Goal: Communication & Community: Answer question/provide support

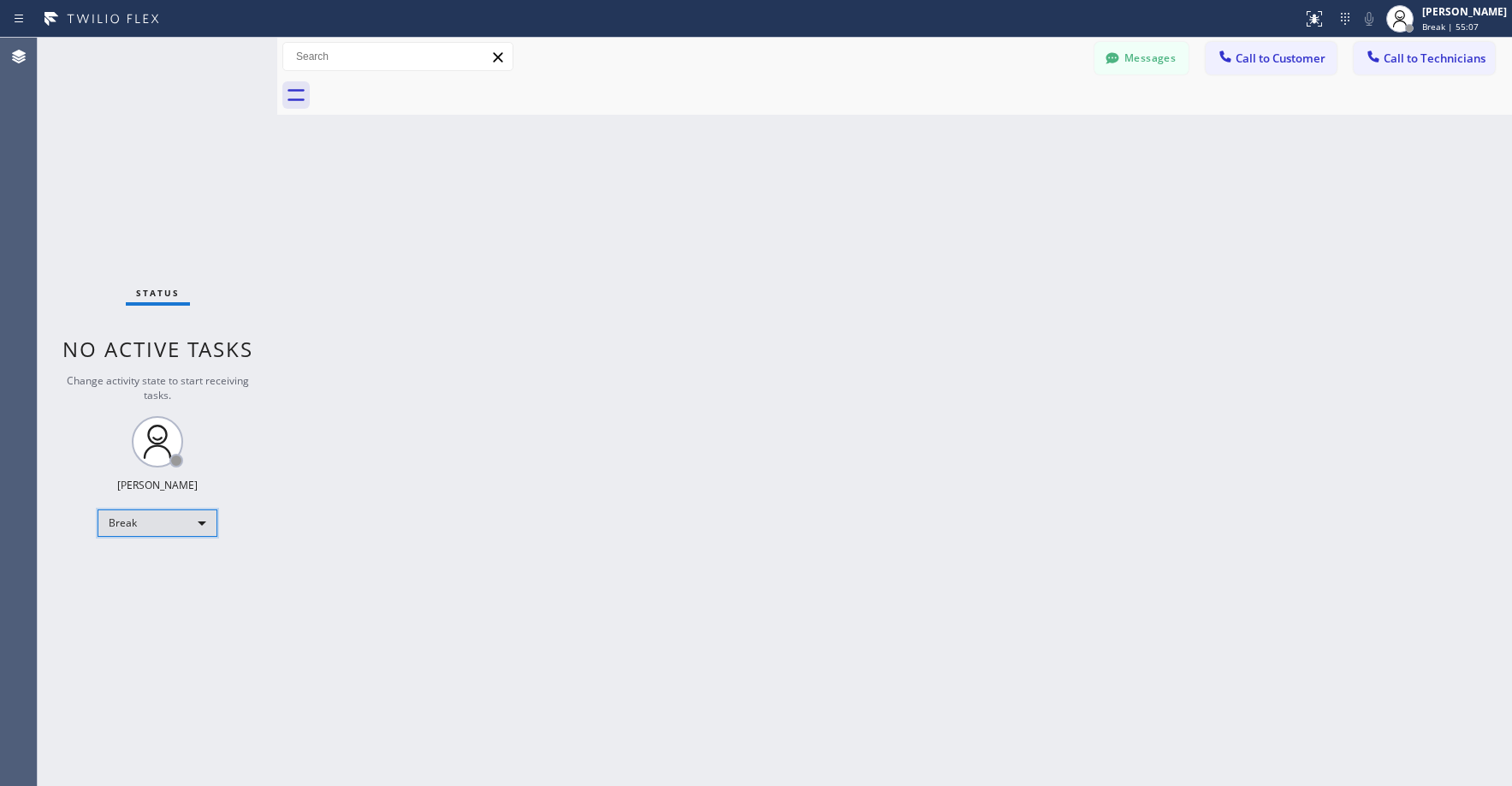
click at [171, 529] on div "Break" at bounding box center [158, 523] width 120 height 27
click at [182, 586] on li "Unavailable" at bounding box center [156, 589] width 116 height 20
click at [153, 196] on div "Status No active tasks Change activity state to start receiving tasks. [PERSON_…" at bounding box center [157, 411] width 240 height 748
click at [178, 202] on div "Status No active tasks Change activity state to start receiving tasks. [PERSON_…" at bounding box center [157, 411] width 240 height 748
click at [151, 141] on div "Status No active tasks Change activity state to start receiving tasks. [PERSON_…" at bounding box center [157, 411] width 240 height 748
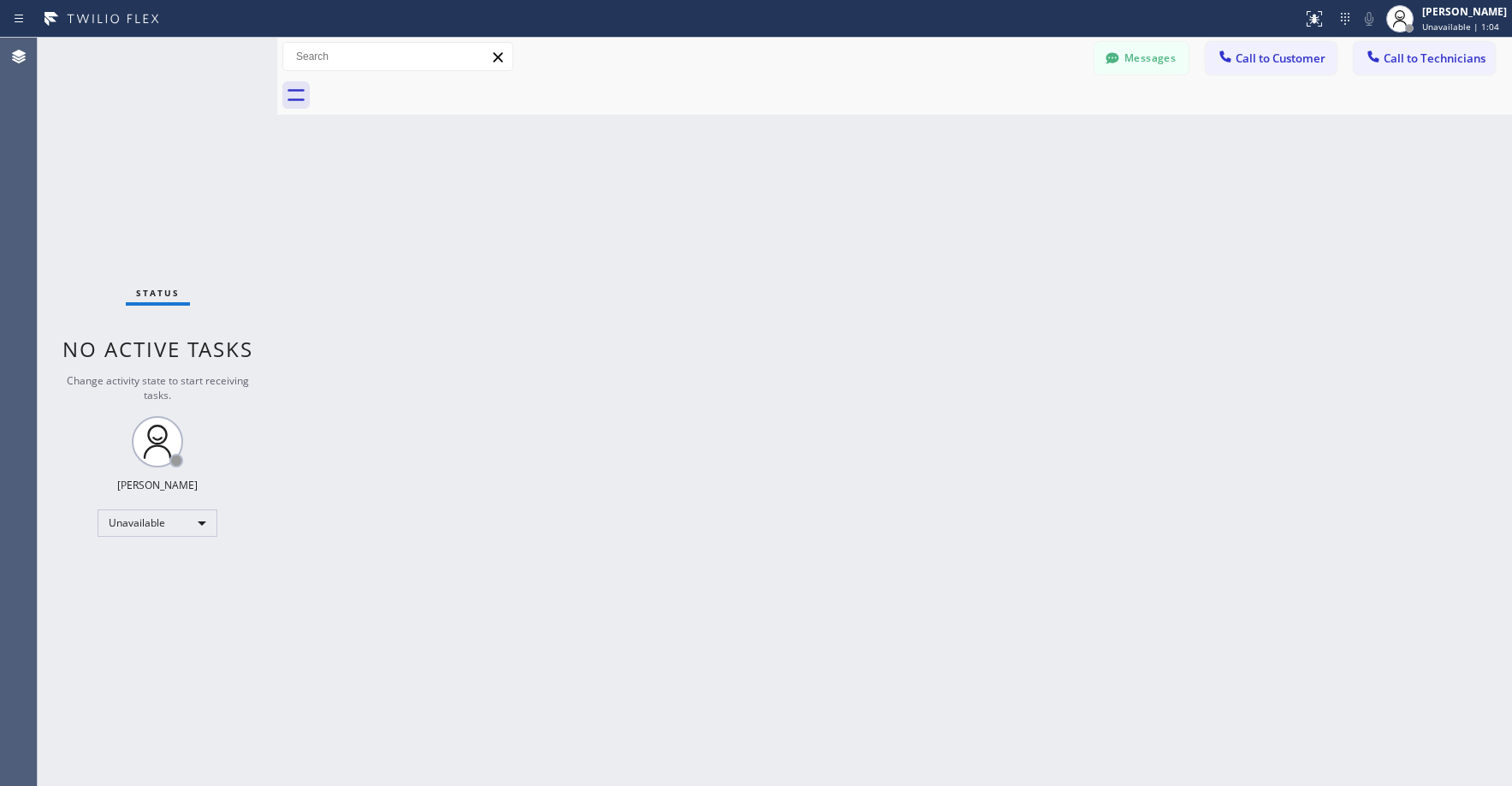
click at [164, 184] on div "Status No active tasks Change activity state to start receiving tasks. [PERSON_…" at bounding box center [157, 411] width 240 height 748
click at [146, 186] on div "Status No active tasks Change activity state to start receiving tasks. [PERSON_…" at bounding box center [157, 411] width 240 height 748
click at [133, 141] on div "Status No active tasks Change activity state to start receiving tasks. [PERSON_…" at bounding box center [157, 411] width 240 height 748
click at [157, 128] on div "Status No active tasks Change activity state to start receiving tasks. [PERSON_…" at bounding box center [157, 411] width 240 height 748
click at [188, 159] on div "Status No active tasks Change activity state to start receiving tasks. [PERSON_…" at bounding box center [157, 411] width 240 height 748
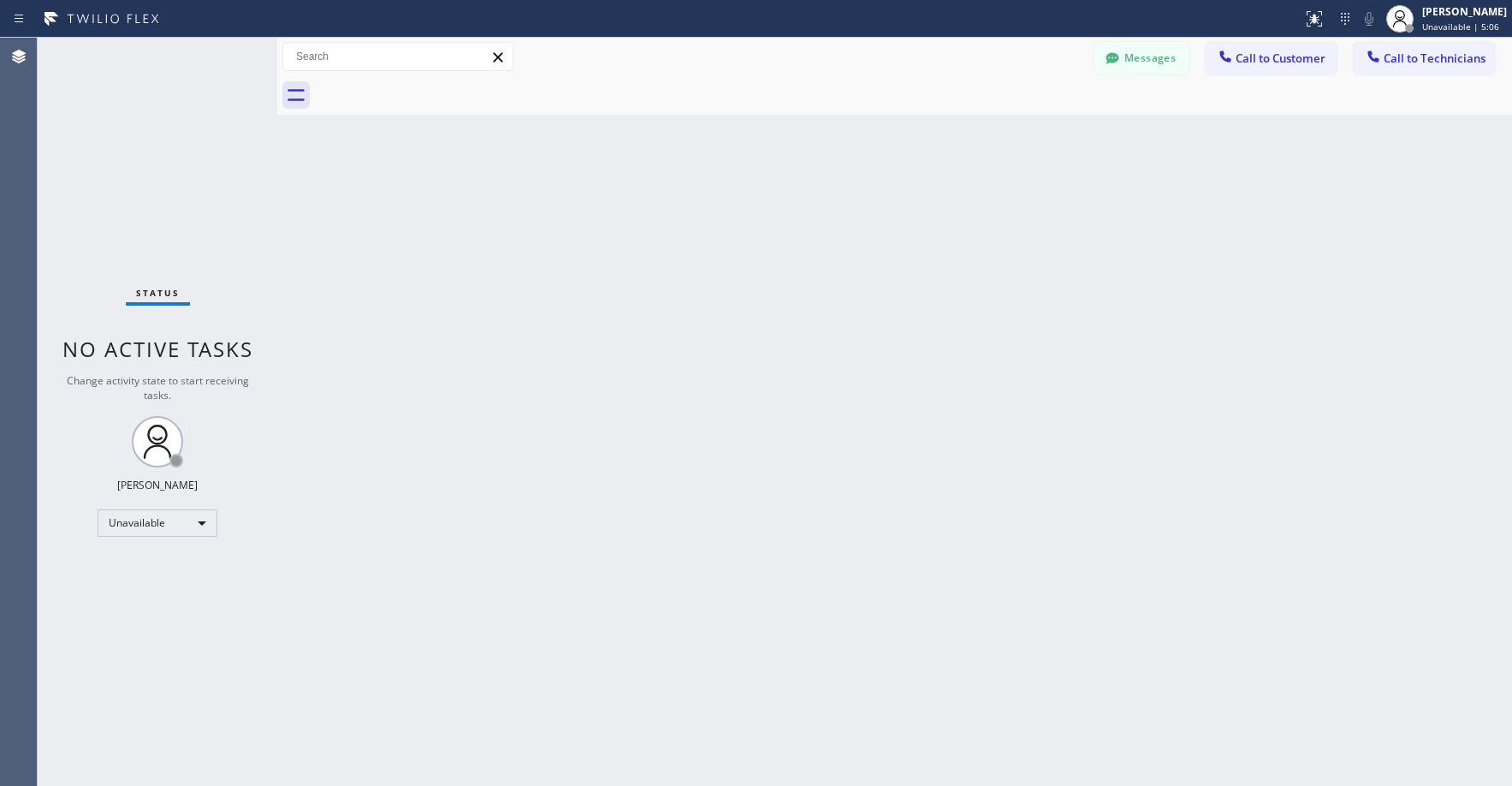
click at [137, 132] on div "Status No active tasks Change activity state to start receiving tasks. [PERSON_…" at bounding box center [157, 411] width 240 height 748
click at [177, 115] on div "Status No active tasks Change activity state to start receiving tasks. [PERSON_…" at bounding box center [157, 411] width 240 height 748
drag, startPoint x: 127, startPoint y: 180, endPoint x: 46, endPoint y: 498, distance: 328.2
click at [127, 182] on div "Status No active tasks Change activity state to start receiving tasks. [PERSON_…" at bounding box center [157, 411] width 240 height 748
click at [130, 97] on div "Status No active tasks Change activity state to start receiving tasks. [PERSON_…" at bounding box center [157, 411] width 240 height 748
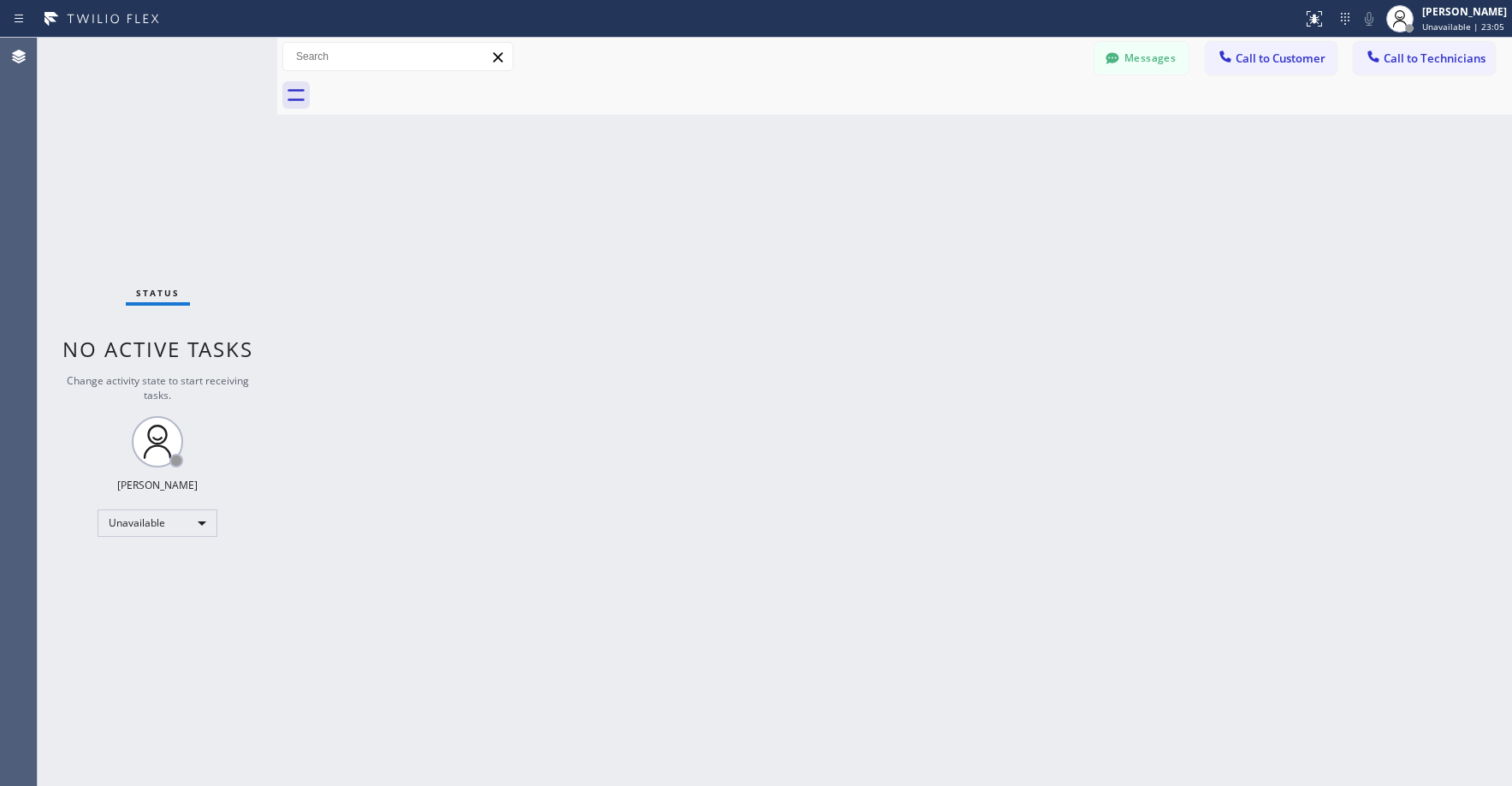
click at [140, 197] on div "Status No active tasks Change activity state to start receiving tasks. [PERSON_…" at bounding box center [157, 411] width 240 height 748
drag, startPoint x: 251, startPoint y: 192, endPoint x: 236, endPoint y: 237, distance: 47.4
click at [251, 195] on div "Status No active tasks Change activity state to start receiving tasks. [PERSON_…" at bounding box center [157, 411] width 240 height 748
click at [112, 174] on div "Status No active tasks Change activity state to start receiving tasks. [PERSON_…" at bounding box center [157, 411] width 240 height 748
click at [144, 151] on div "Status No active tasks Change activity state to start receiving tasks. [PERSON_…" at bounding box center [157, 411] width 240 height 748
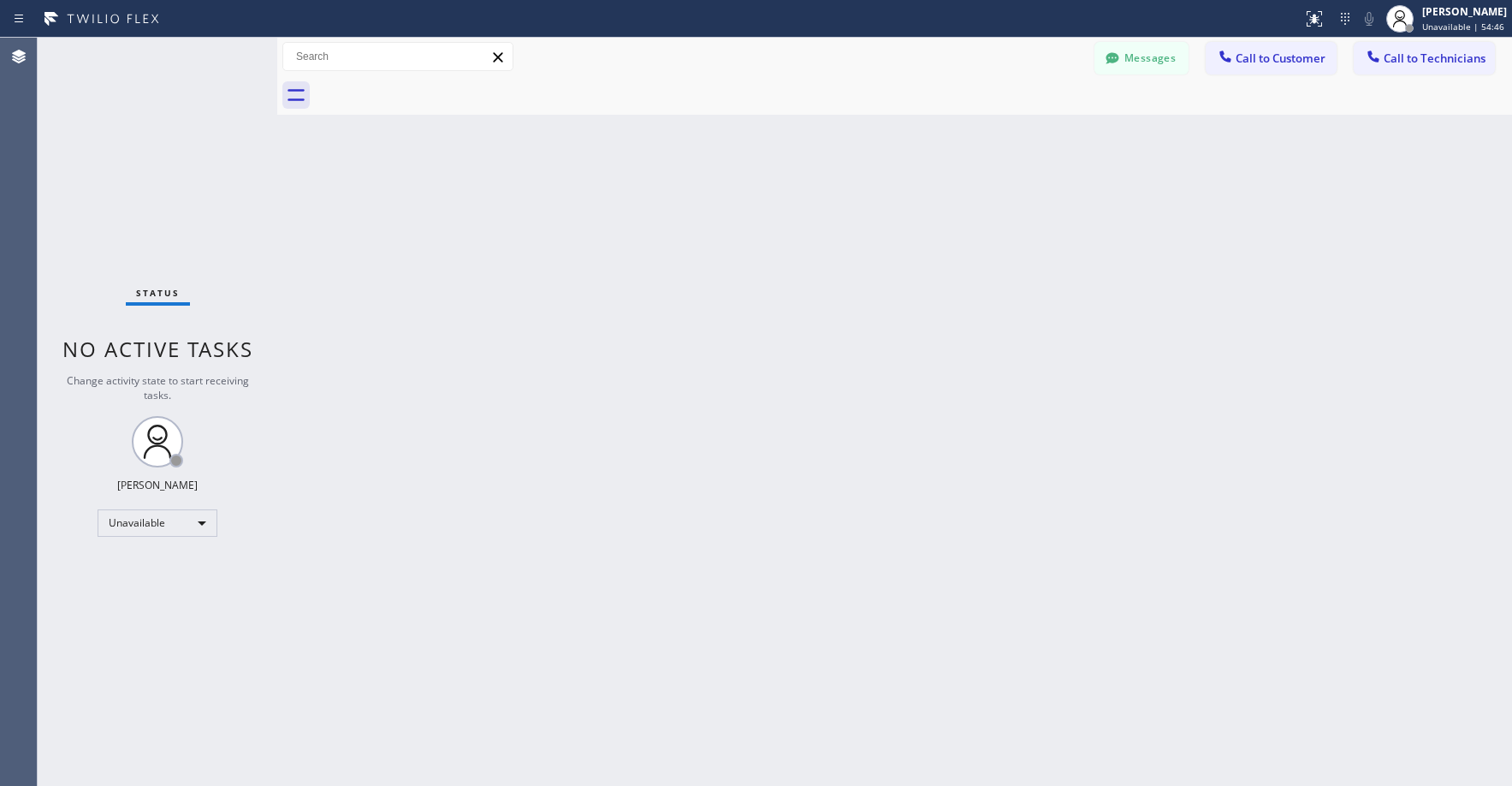
click at [196, 189] on div "Status No active tasks Change activity state to start receiving tasks. [PERSON_…" at bounding box center [157, 411] width 240 height 748
click at [241, 226] on div "Status No active tasks Change activity state to start receiving tasks. [PERSON_…" at bounding box center [157, 411] width 240 height 748
click at [120, 194] on div "Status No active tasks Change activity state to start receiving tasks. [PERSON_…" at bounding box center [157, 411] width 240 height 748
click at [112, 251] on div "Status No active tasks Change activity state to start receiving tasks. [PERSON_…" at bounding box center [157, 411] width 240 height 748
click at [140, 159] on div "Status No active tasks Change activity state to start receiving tasks. [PERSON_…" at bounding box center [157, 411] width 240 height 748
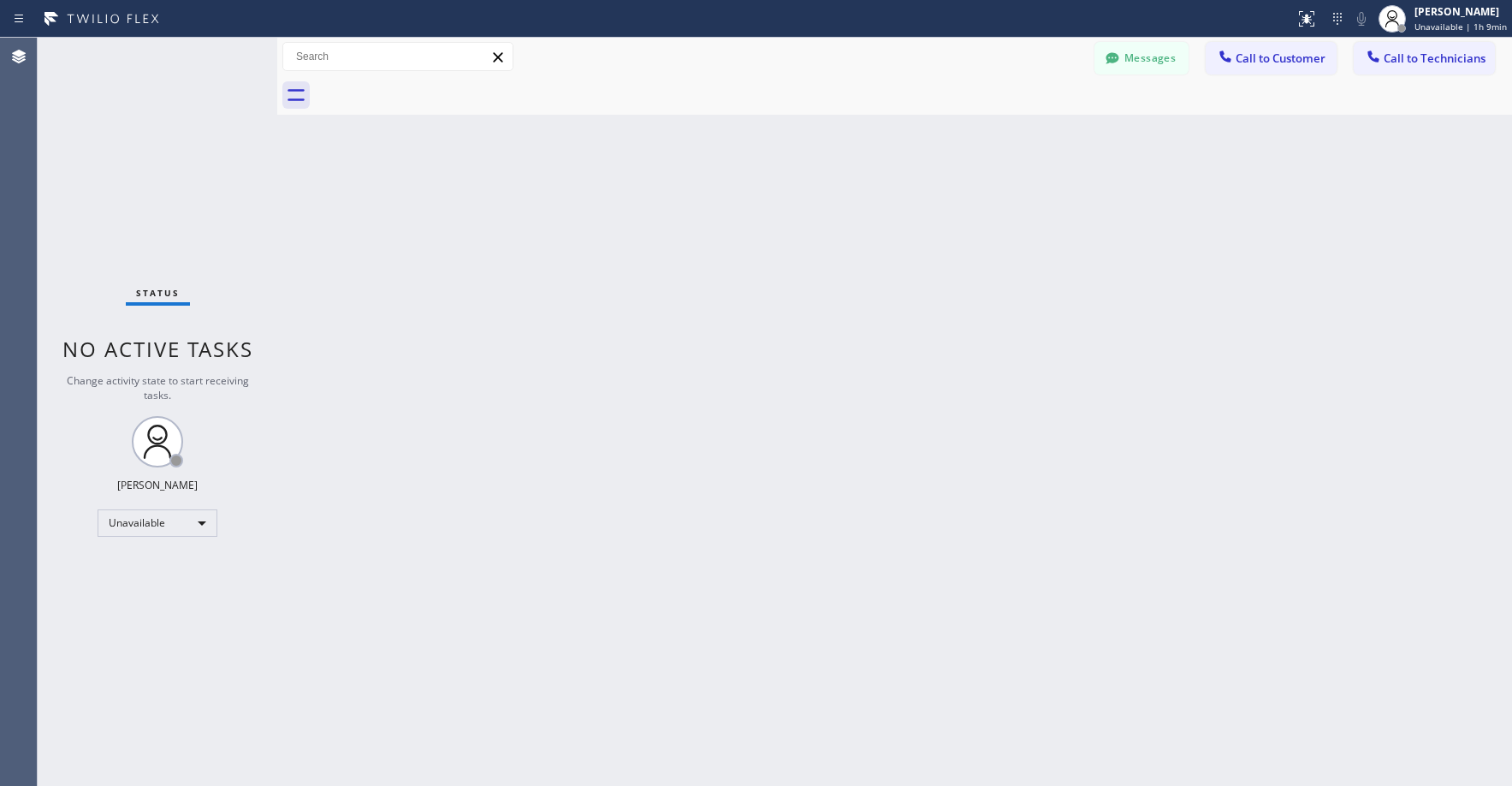
click at [156, 152] on div "Status No active tasks Change activity state to start receiving tasks. [PERSON_…" at bounding box center [157, 411] width 240 height 748
click at [182, 192] on div "Status No active tasks Change activity state to start receiving tasks. [PERSON_…" at bounding box center [157, 411] width 240 height 748
click at [155, 135] on div "Status No active tasks Change activity state to start receiving tasks. [PERSON_…" at bounding box center [157, 411] width 240 height 748
click at [108, 100] on div "Status No active tasks Change activity state to start receiving tasks. [PERSON_…" at bounding box center [157, 411] width 240 height 748
drag, startPoint x: 135, startPoint y: 72, endPoint x: 137, endPoint y: 81, distance: 9.2
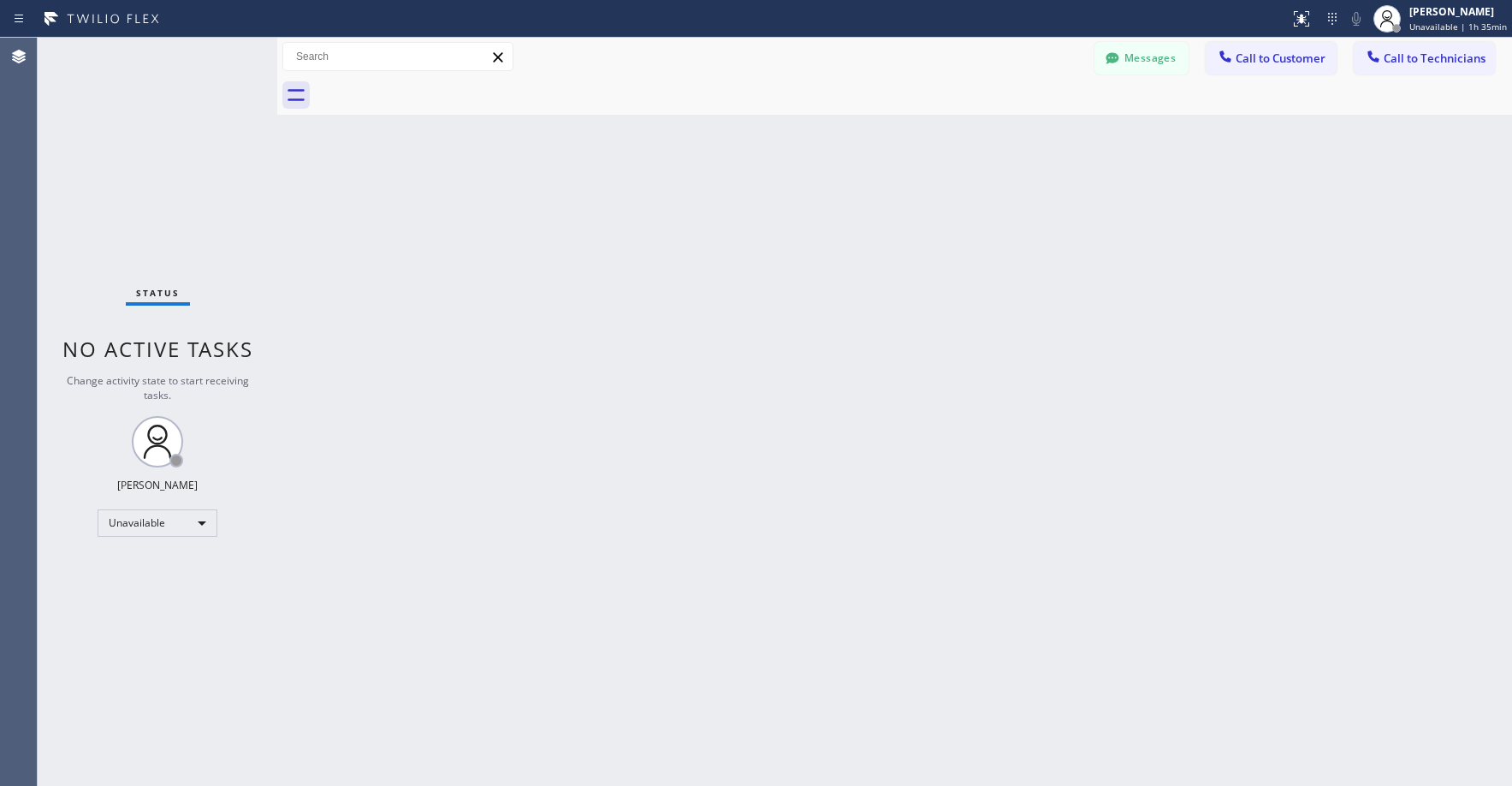
click at [136, 74] on div "Status No active tasks Change activity state to start receiving tasks. [PERSON_…" at bounding box center [157, 411] width 240 height 748
drag, startPoint x: 158, startPoint y: 148, endPoint x: 187, endPoint y: 176, distance: 40.3
click at [158, 149] on div "Status No active tasks Change activity state to start receiving tasks. [PERSON_…" at bounding box center [157, 411] width 240 height 748
click at [109, 137] on div "Status No active tasks Change activity state to start receiving tasks. [PERSON_…" at bounding box center [157, 411] width 240 height 748
click at [181, 164] on div "Status No active tasks Change activity state to start receiving tasks. [PERSON_…" at bounding box center [157, 411] width 240 height 748
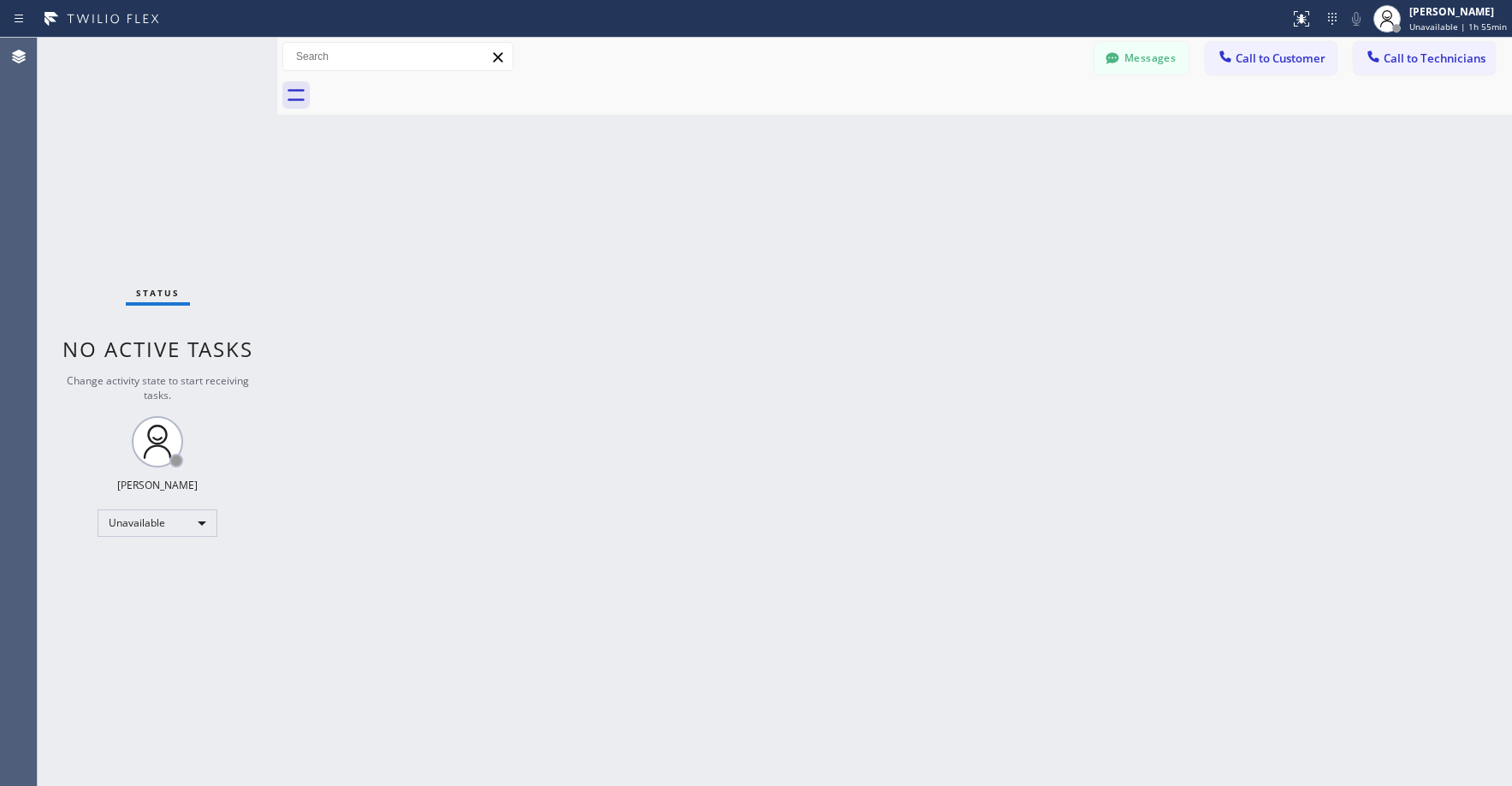
drag, startPoint x: 154, startPoint y: 176, endPoint x: 158, endPoint y: 272, distance: 96.1
click at [154, 179] on div "Status No active tasks Change activity state to start receiving tasks. [PERSON_…" at bounding box center [157, 411] width 240 height 748
click at [172, 164] on div "Status No active tasks Change activity state to start receiving tasks. [PERSON_…" at bounding box center [157, 411] width 240 height 748
click at [158, 527] on div "Unavailable" at bounding box center [158, 523] width 120 height 27
drag, startPoint x: 142, startPoint y: 603, endPoint x: 142, endPoint y: 575, distance: 28.0
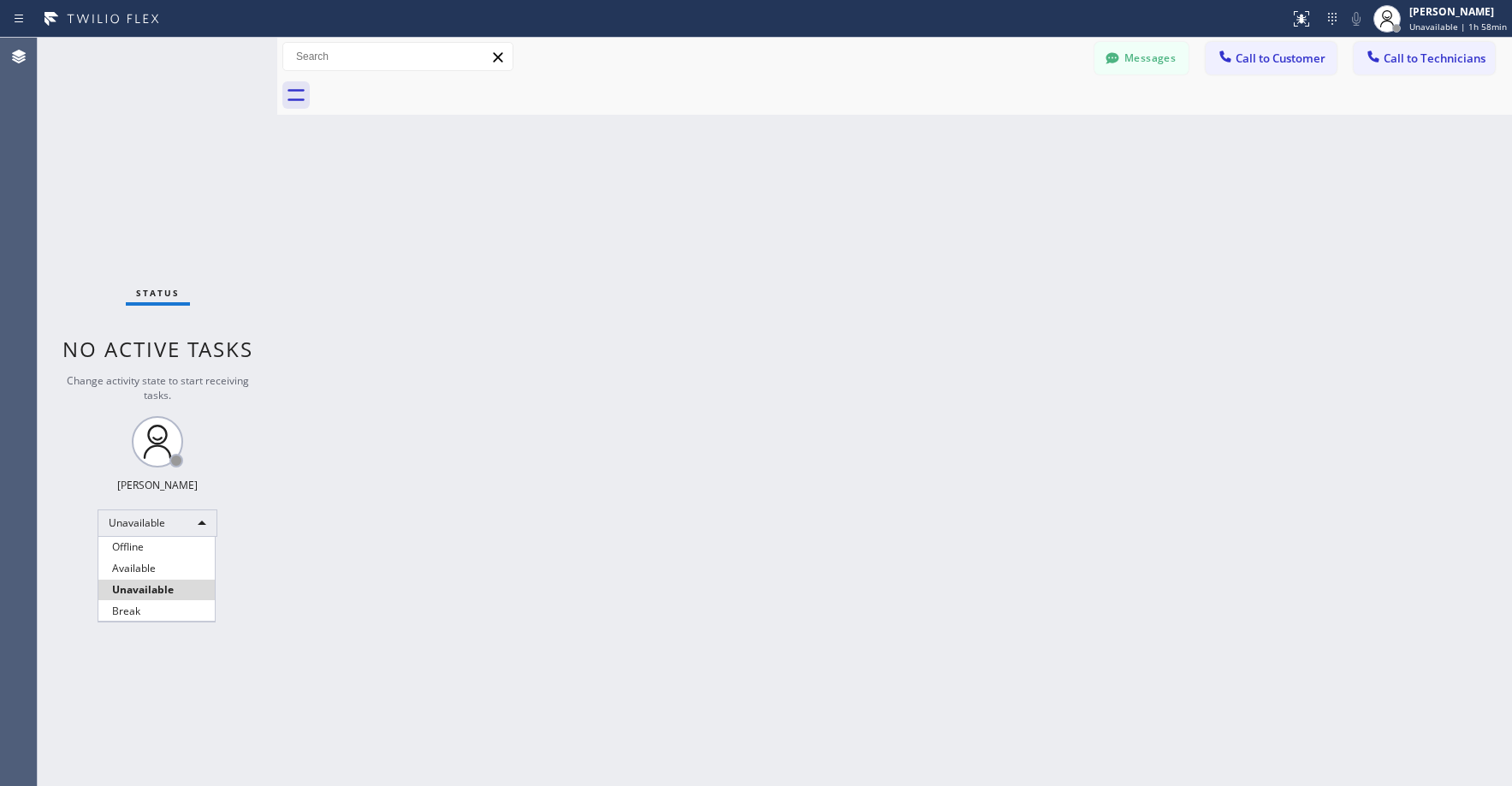
click at [142, 604] on li "Break" at bounding box center [156, 610] width 116 height 20
click at [145, 253] on div "Status No active tasks Change activity state to start receiving tasks. [PERSON_…" at bounding box center [157, 411] width 240 height 748
click at [151, 522] on div "Break" at bounding box center [158, 523] width 120 height 27
click at [145, 584] on li "Unavailable" at bounding box center [156, 589] width 116 height 20
drag, startPoint x: 109, startPoint y: 159, endPoint x: 142, endPoint y: 266, distance: 112.0
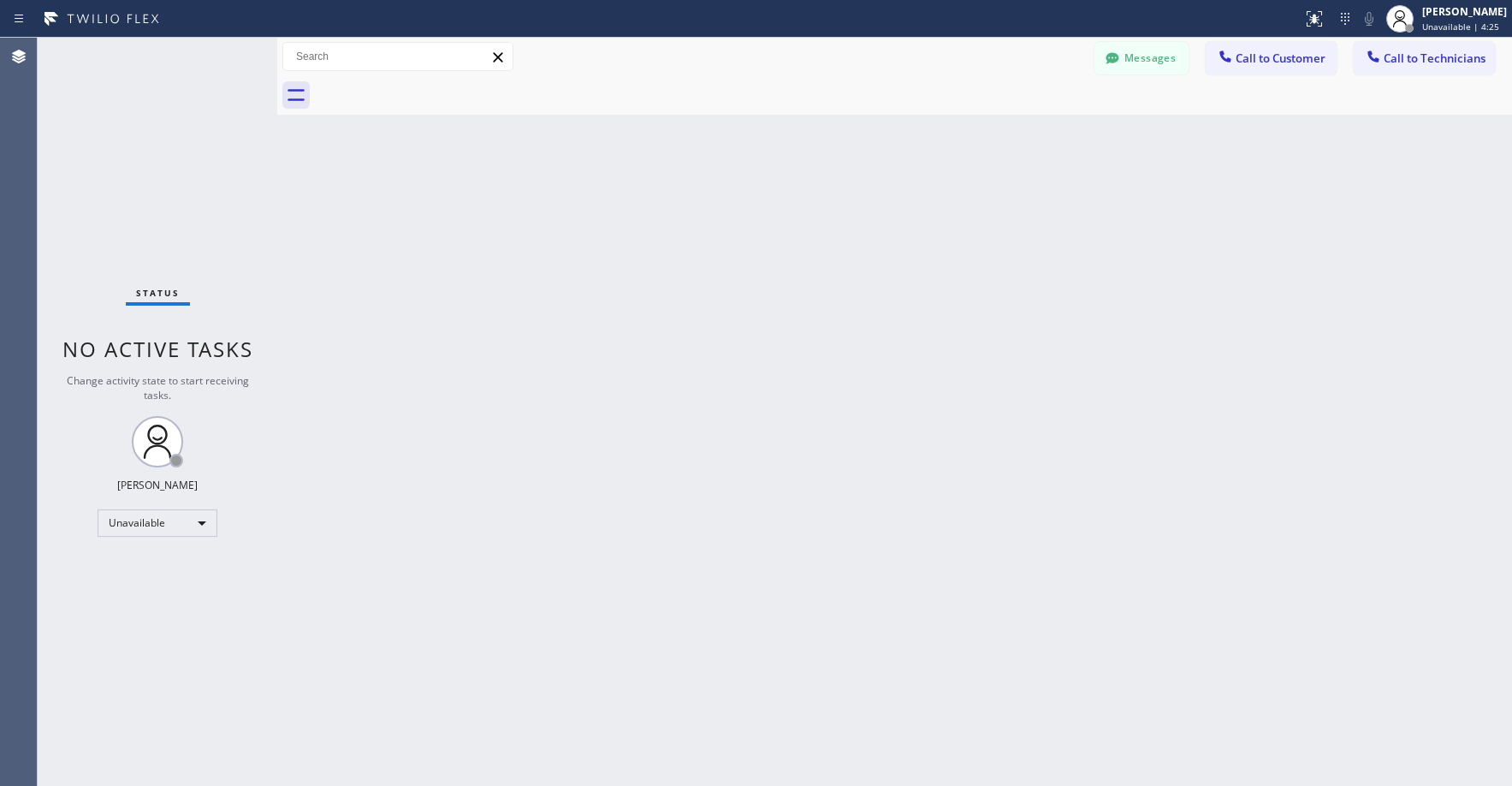
click at [108, 165] on div "Status No active tasks Change activity state to start receiving tasks. [PERSON_…" at bounding box center [157, 411] width 240 height 748
click at [171, 185] on div "Status No active tasks Change activity state to start receiving tasks. [PERSON_…" at bounding box center [157, 411] width 240 height 748
drag, startPoint x: 182, startPoint y: 180, endPoint x: 366, endPoint y: 123, distance: 192.6
click at [181, 180] on div "Status No active tasks Change activity state to start receiving tasks. [PERSON_…" at bounding box center [157, 411] width 240 height 748
click at [139, 133] on div "Status No active tasks Change activity state to start receiving tasks. [PERSON_…" at bounding box center [157, 411] width 240 height 748
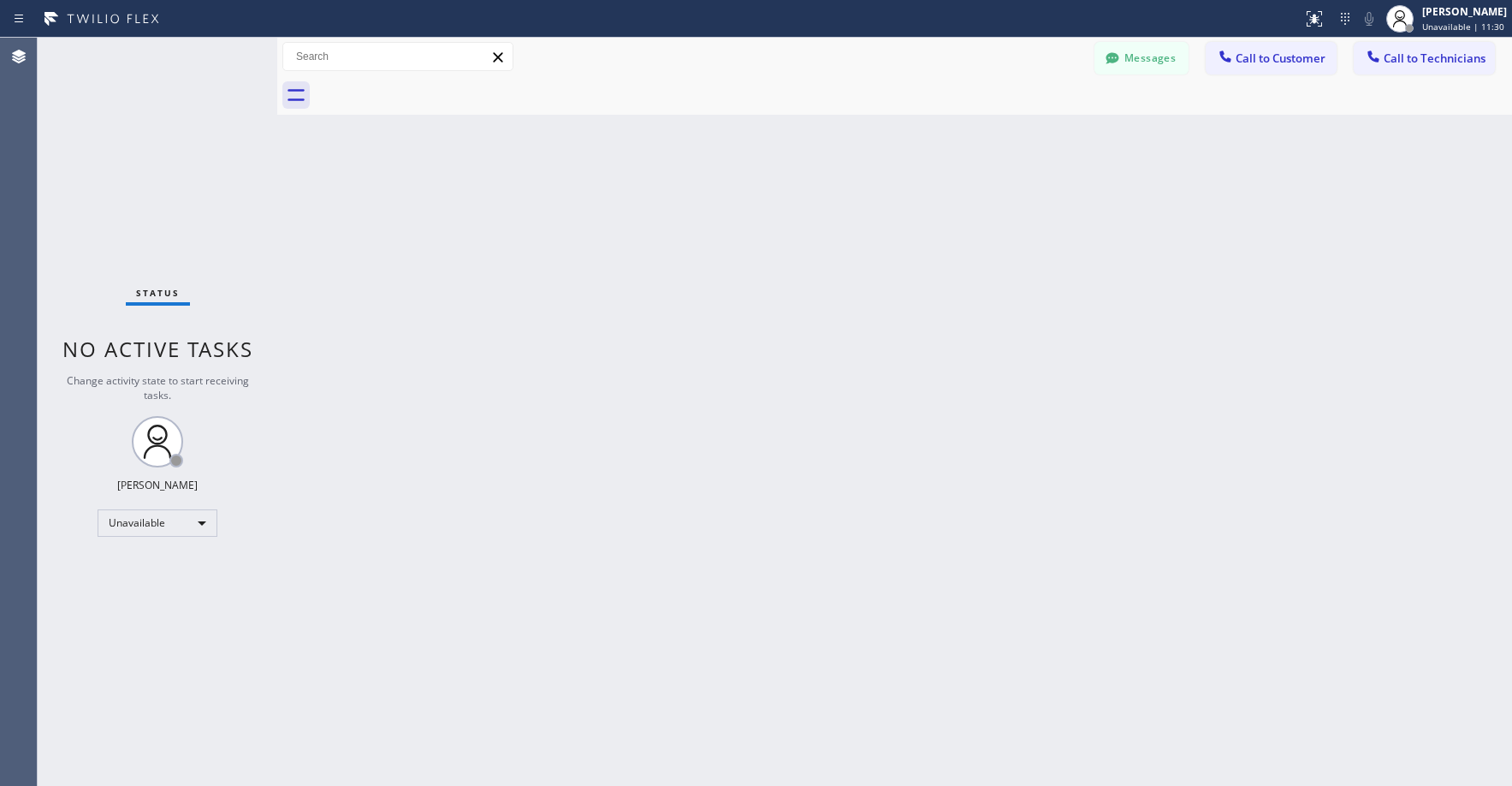
click at [125, 177] on div "Status No active tasks Change activity state to start receiving tasks. [PERSON_…" at bounding box center [157, 411] width 240 height 748
click at [142, 159] on div "Status No active tasks Change activity state to start receiving tasks. [PERSON_…" at bounding box center [157, 411] width 240 height 748
click at [152, 159] on div "Status No active tasks Change activity state to start receiving tasks. [PERSON_…" at bounding box center [157, 411] width 240 height 748
click at [191, 186] on div "Status No active tasks Change activity state to start receiving tasks. [PERSON_…" at bounding box center [157, 411] width 240 height 748
drag, startPoint x: 170, startPoint y: 201, endPoint x: 574, endPoint y: 92, distance: 418.4
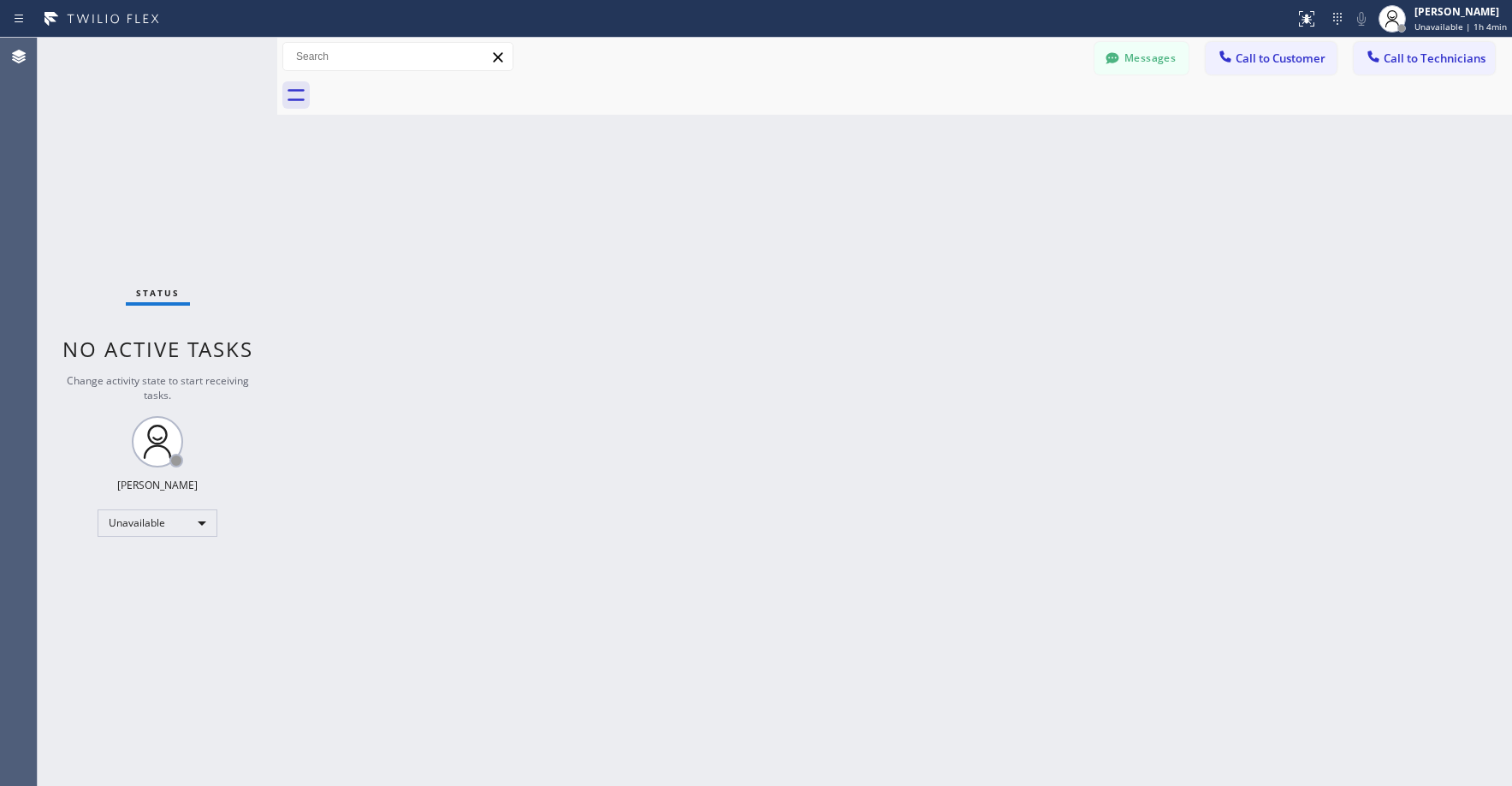
click at [170, 201] on div "Status No active tasks Change activity state to start receiving tasks. [PERSON_…" at bounding box center [157, 411] width 240 height 748
drag, startPoint x: 134, startPoint y: 149, endPoint x: 133, endPoint y: 197, distance: 48.0
click at [135, 149] on div "Status No active tasks Change activity state to start receiving tasks. [PERSON_…" at bounding box center [157, 411] width 240 height 748
click at [108, 206] on div "Status No active tasks Change activity state to start receiving tasks. [PERSON_…" at bounding box center [157, 411] width 240 height 748
drag, startPoint x: 130, startPoint y: 166, endPoint x: 132, endPoint y: 203, distance: 37.1
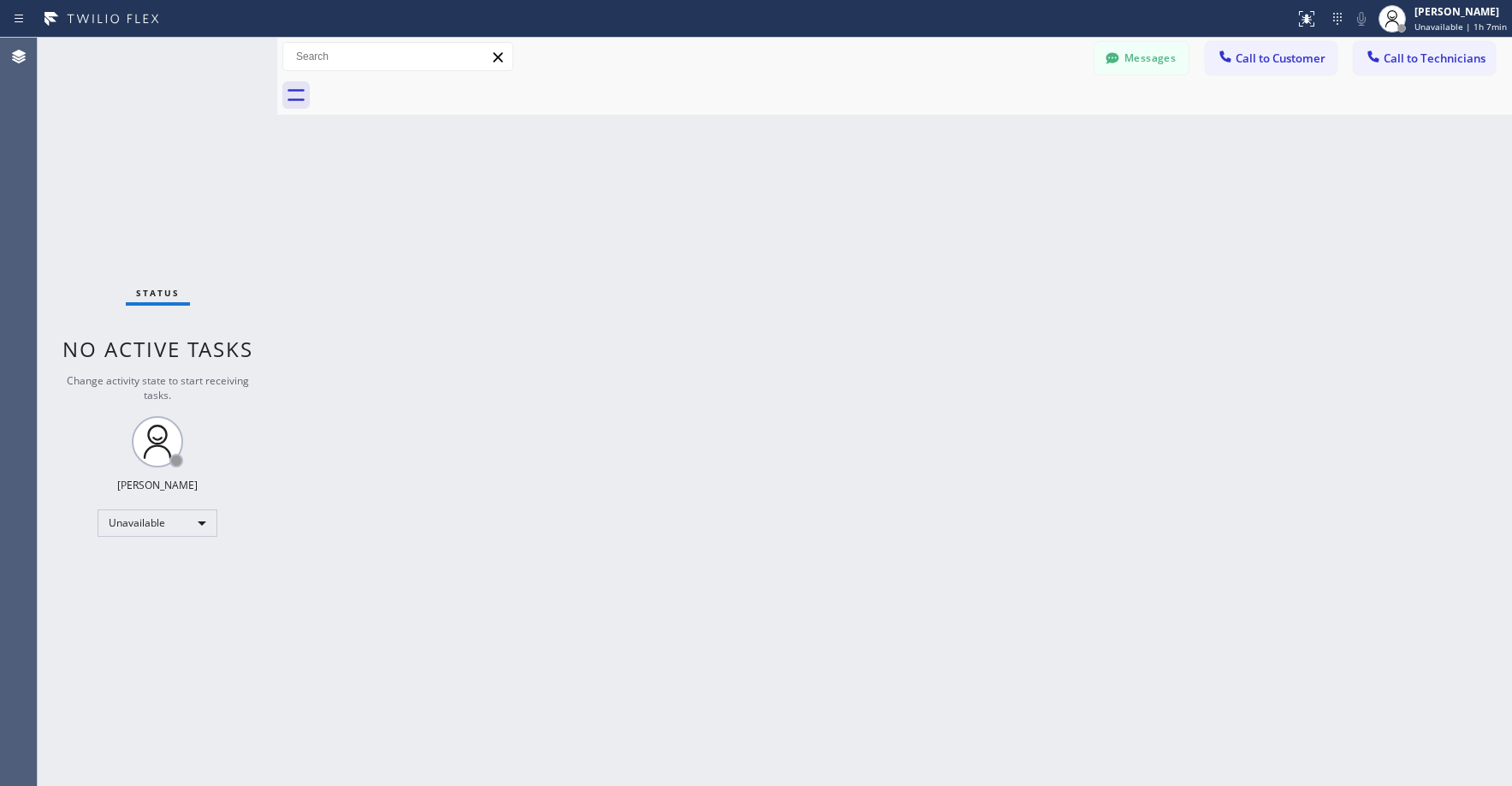
click at [130, 170] on div "Status No active tasks Change activity state to start receiving tasks. [PERSON_…" at bounding box center [157, 411] width 240 height 748
click at [1143, 57] on button "Messages" at bounding box center [1141, 58] width 94 height 33
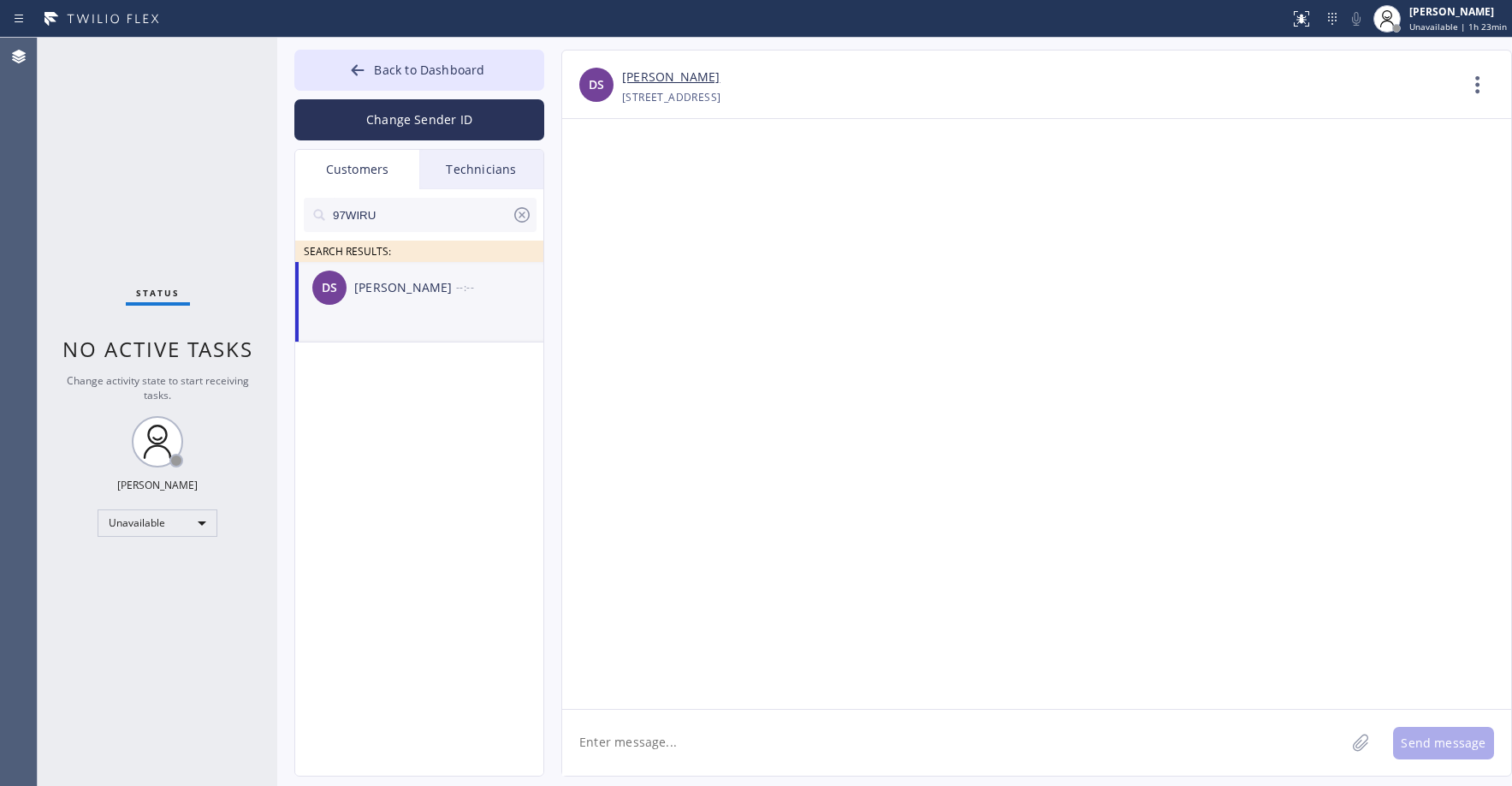
click at [526, 210] on icon at bounding box center [522, 214] width 20 height 20
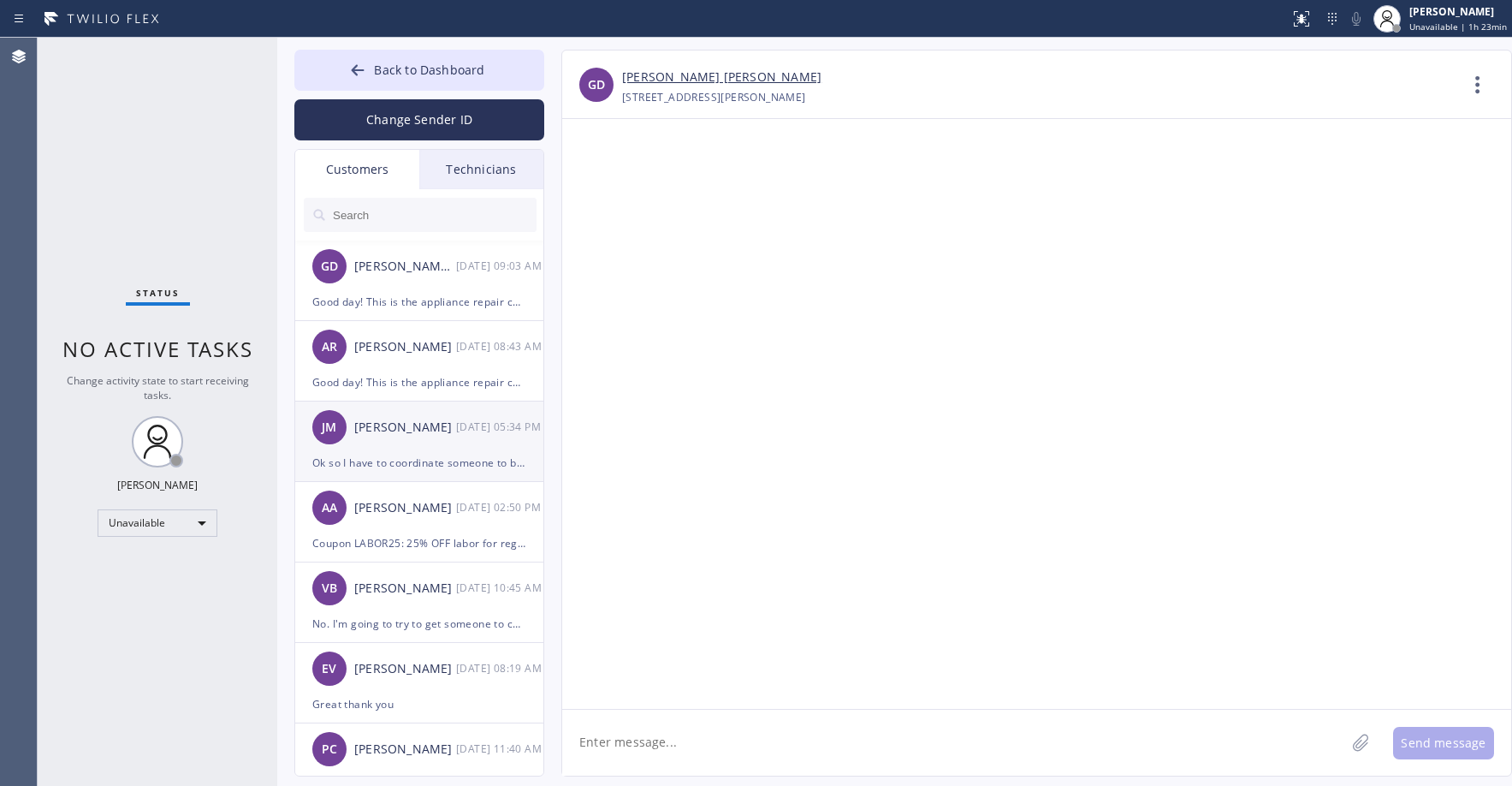
click at [439, 446] on div "[PERSON_NAME] [PERSON_NAME] [DATE] 05:34 PM" at bounding box center [420, 427] width 250 height 51
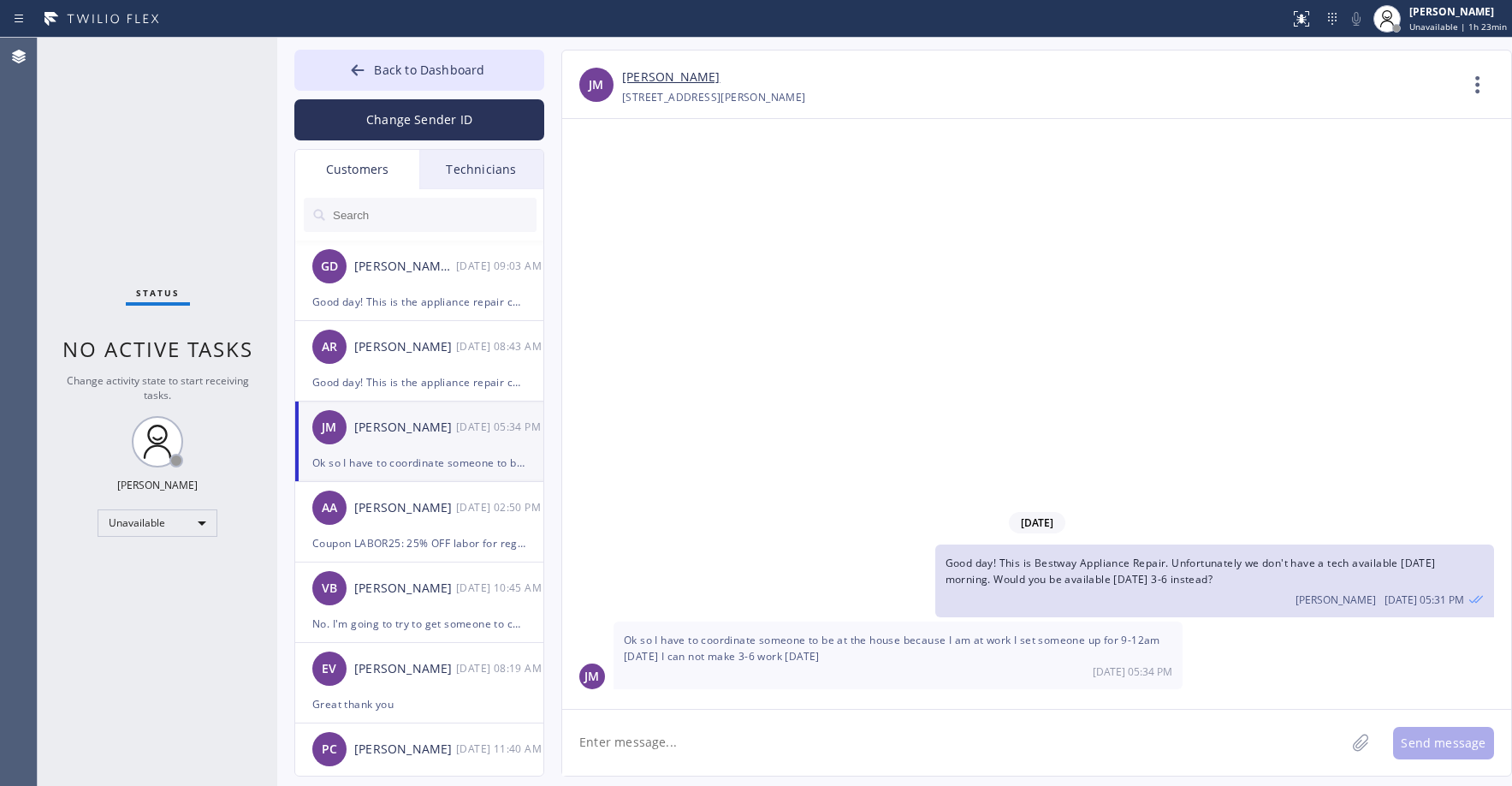
click at [661, 79] on link "[PERSON_NAME]" at bounding box center [670, 78] width 98 height 19
drag, startPoint x: 145, startPoint y: 147, endPoint x: 200, endPoint y: 160, distance: 56.5
click at [148, 149] on div "Status No active tasks Change activity state to start receiving tasks. [PERSON_…" at bounding box center [157, 411] width 240 height 748
click at [403, 216] on input "text" at bounding box center [434, 214] width 206 height 34
paste input "5ADBWH"
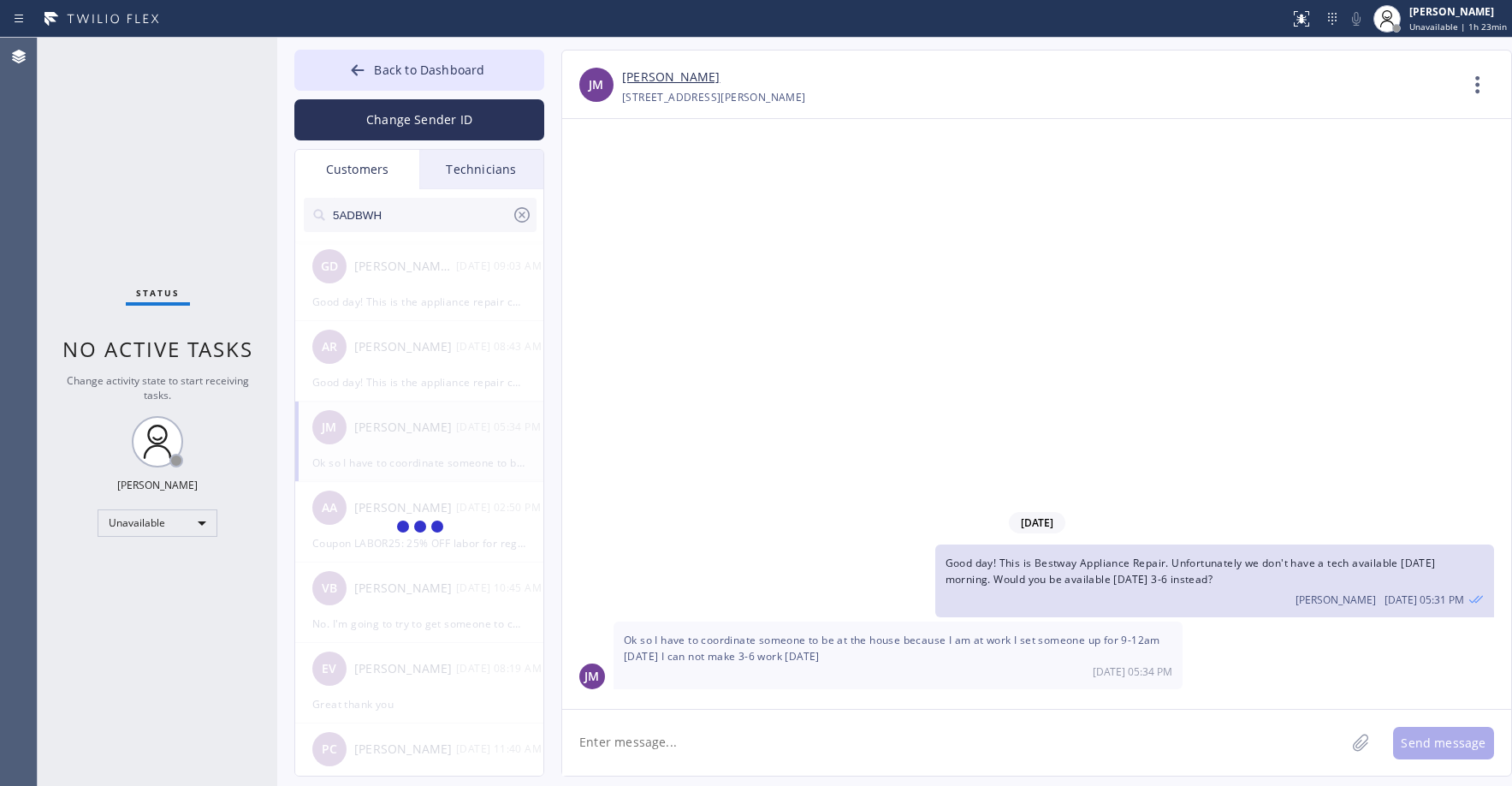
type input "5ADBWH"
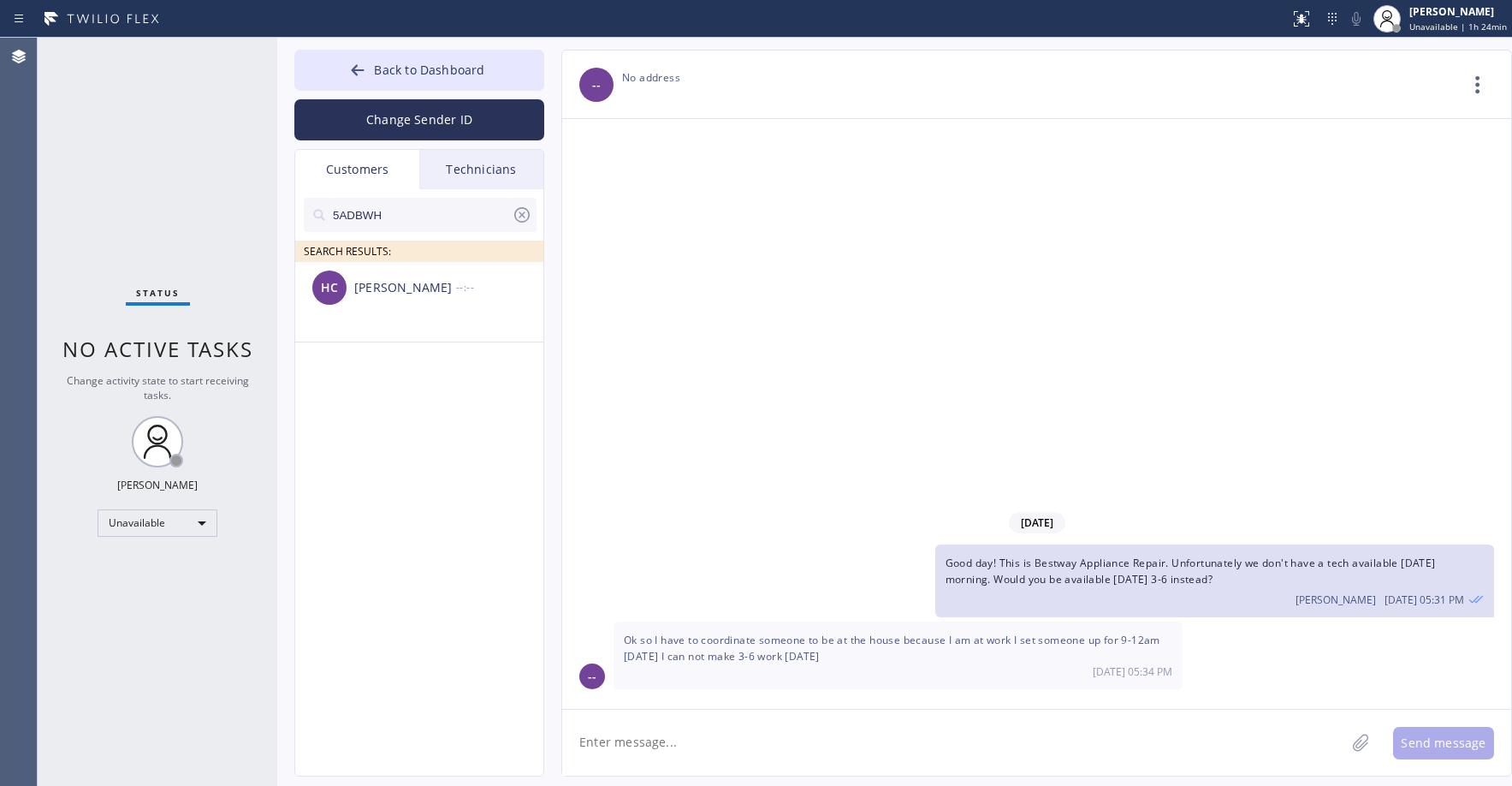
click at [145, 145] on div "Status No active tasks Change activity state to start receiving tasks. [PERSON_…" at bounding box center [157, 411] width 240 height 748
click at [464, 297] on div "--:--" at bounding box center [500, 287] width 89 height 19
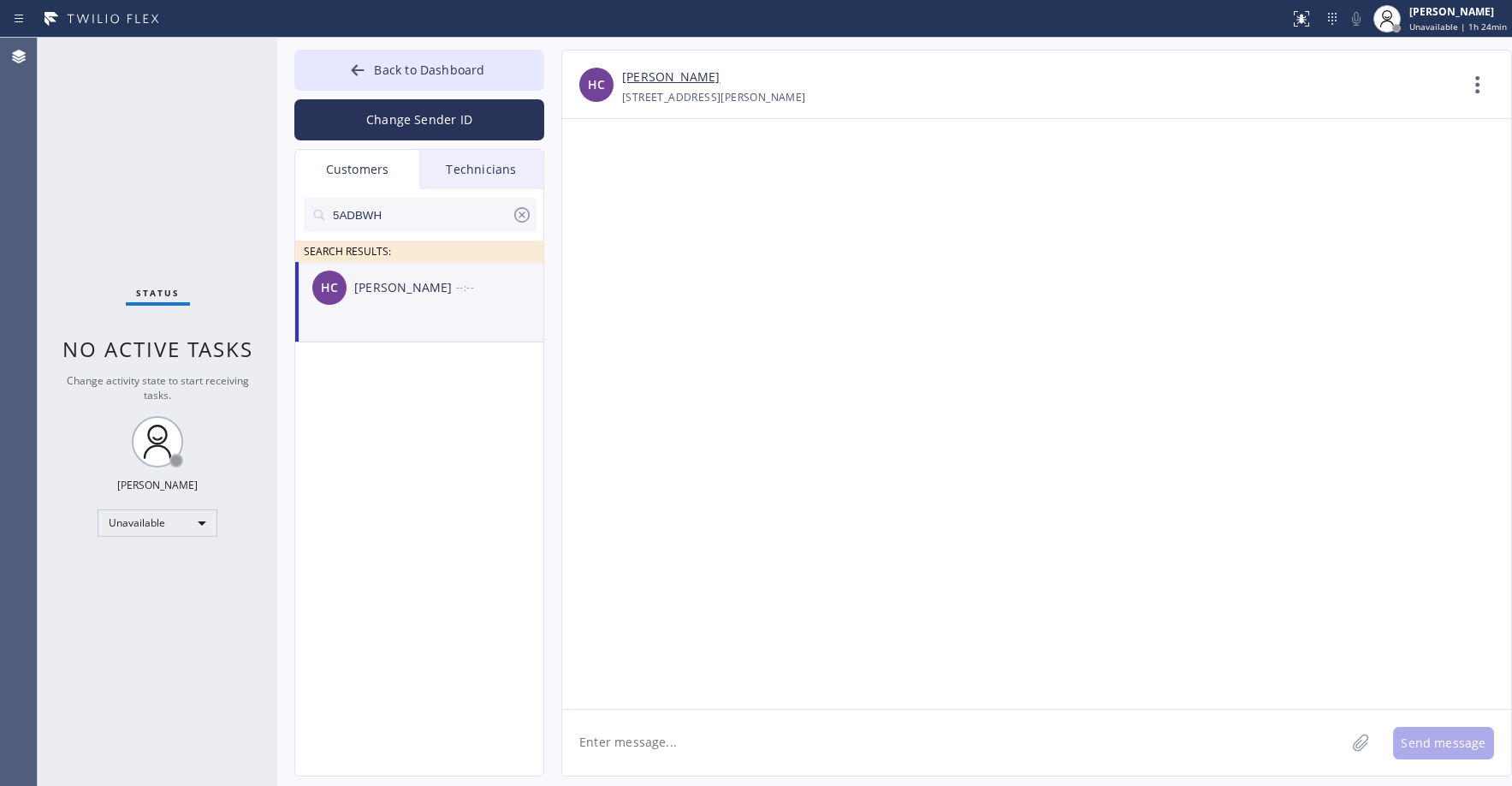
click at [679, 739] on textarea at bounding box center [953, 742] width 783 height 66
paste textarea "Viking Repair Pro Irvine"
type textarea "Good day! This is Viking Repair Pro Irvine. Would you be available [DATE] 12-3 …"
click at [1442, 736] on button "Send message" at bounding box center [1443, 743] width 101 height 33
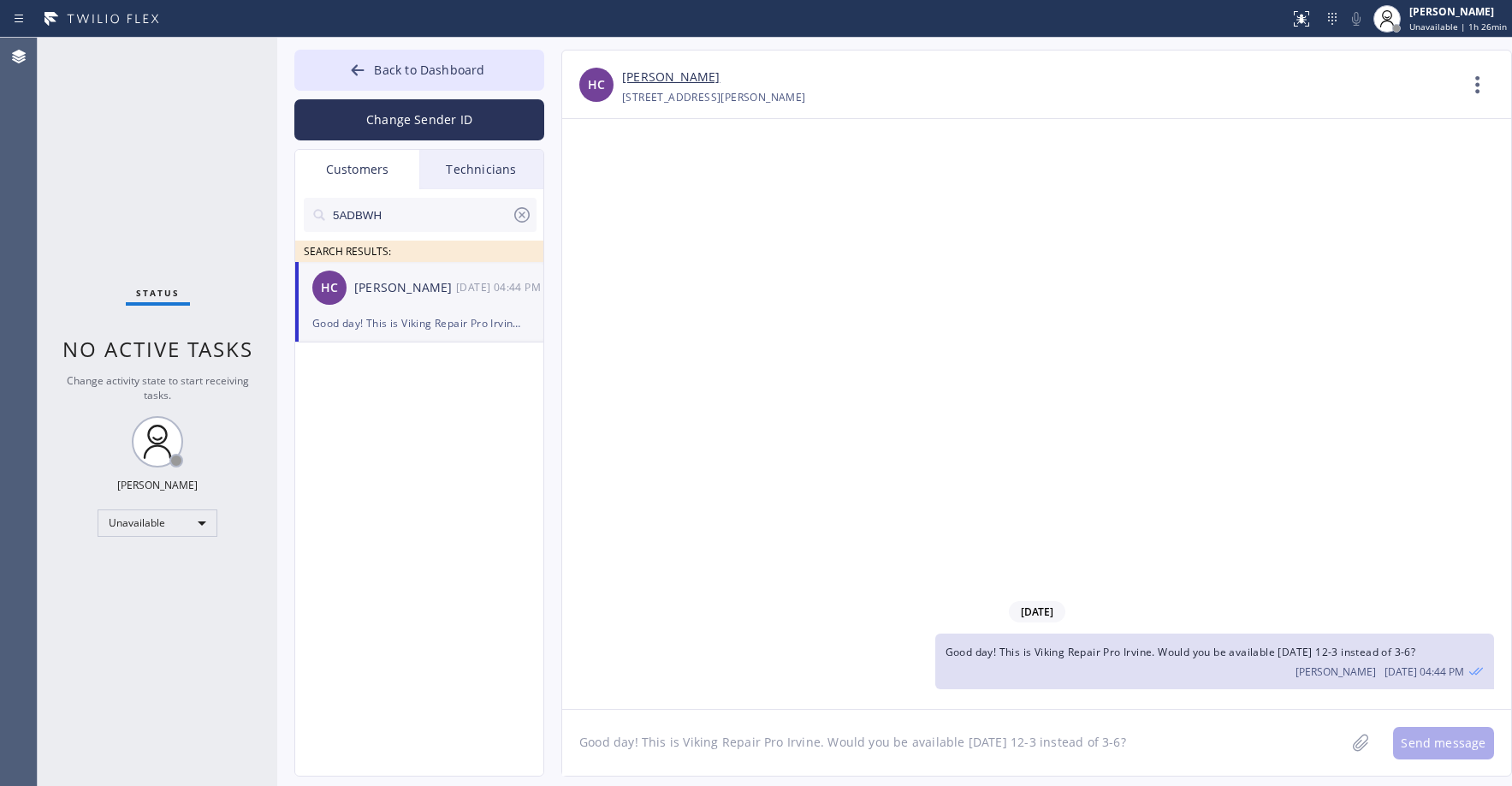
click at [138, 183] on div "Status No active tasks Change activity state to start receiving tasks. [PERSON_…" at bounding box center [157, 411] width 240 height 748
click at [368, 66] on div at bounding box center [357, 72] width 20 height 20
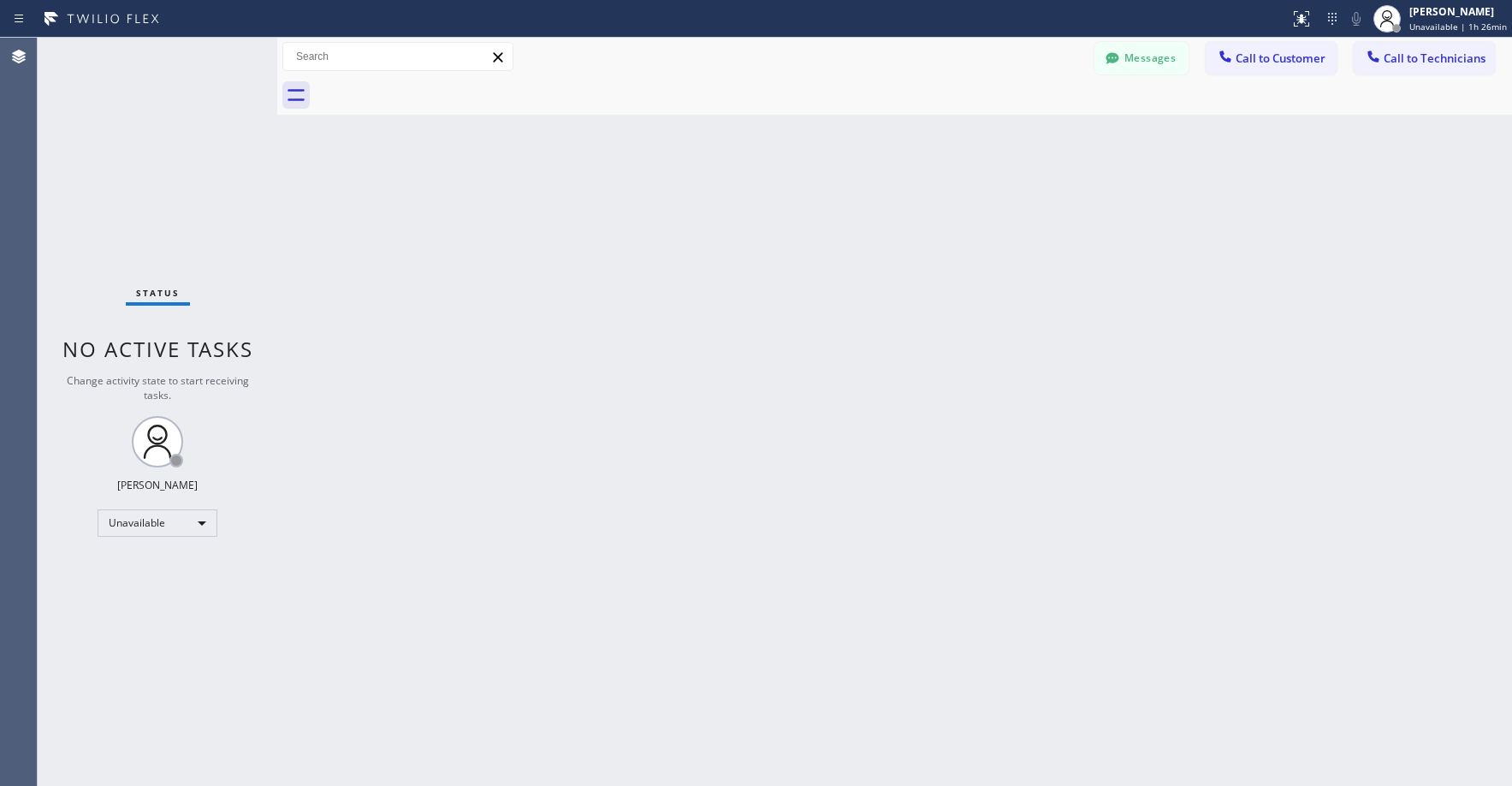
click at [162, 164] on div "Status No active tasks Change activity state to start receiving tasks. [PERSON_…" at bounding box center [157, 411] width 240 height 748
click at [116, 136] on div "Status No active tasks Change activity state to start receiving tasks. [PERSON_…" at bounding box center [157, 411] width 240 height 748
click at [212, 195] on div "Status No active tasks Change activity state to start receiving tasks. [PERSON_…" at bounding box center [157, 411] width 240 height 748
click at [166, 231] on div "Status No active tasks Change activity state to start receiving tasks. [PERSON_…" at bounding box center [157, 411] width 240 height 748
drag, startPoint x: 179, startPoint y: 140, endPoint x: 200, endPoint y: 149, distance: 22.8
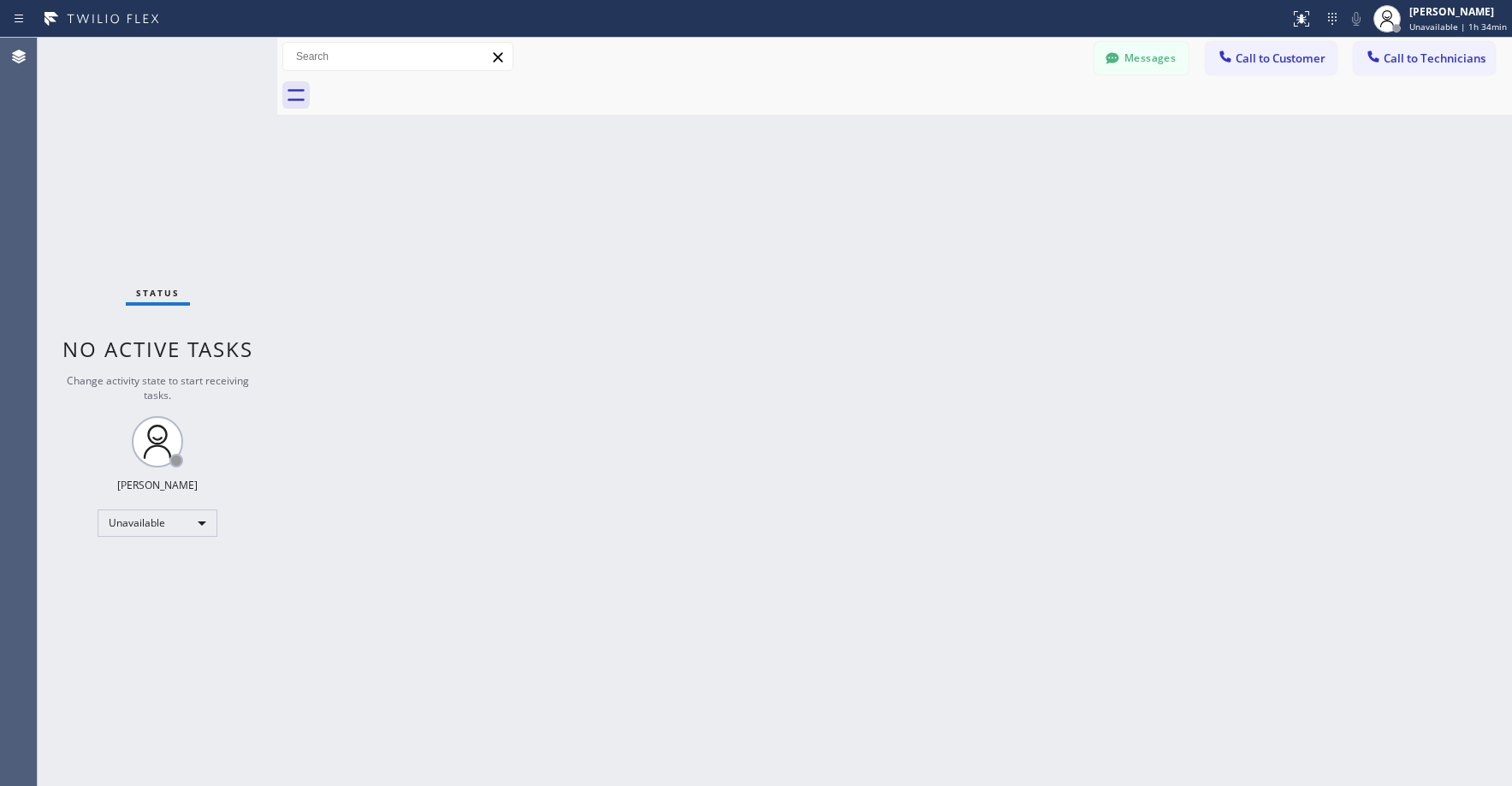
click at [195, 148] on div "Status No active tasks Change activity state to start receiving tasks. [PERSON_…" at bounding box center [157, 411] width 240 height 748
click at [1166, 50] on button "Messages" at bounding box center [1141, 58] width 94 height 33
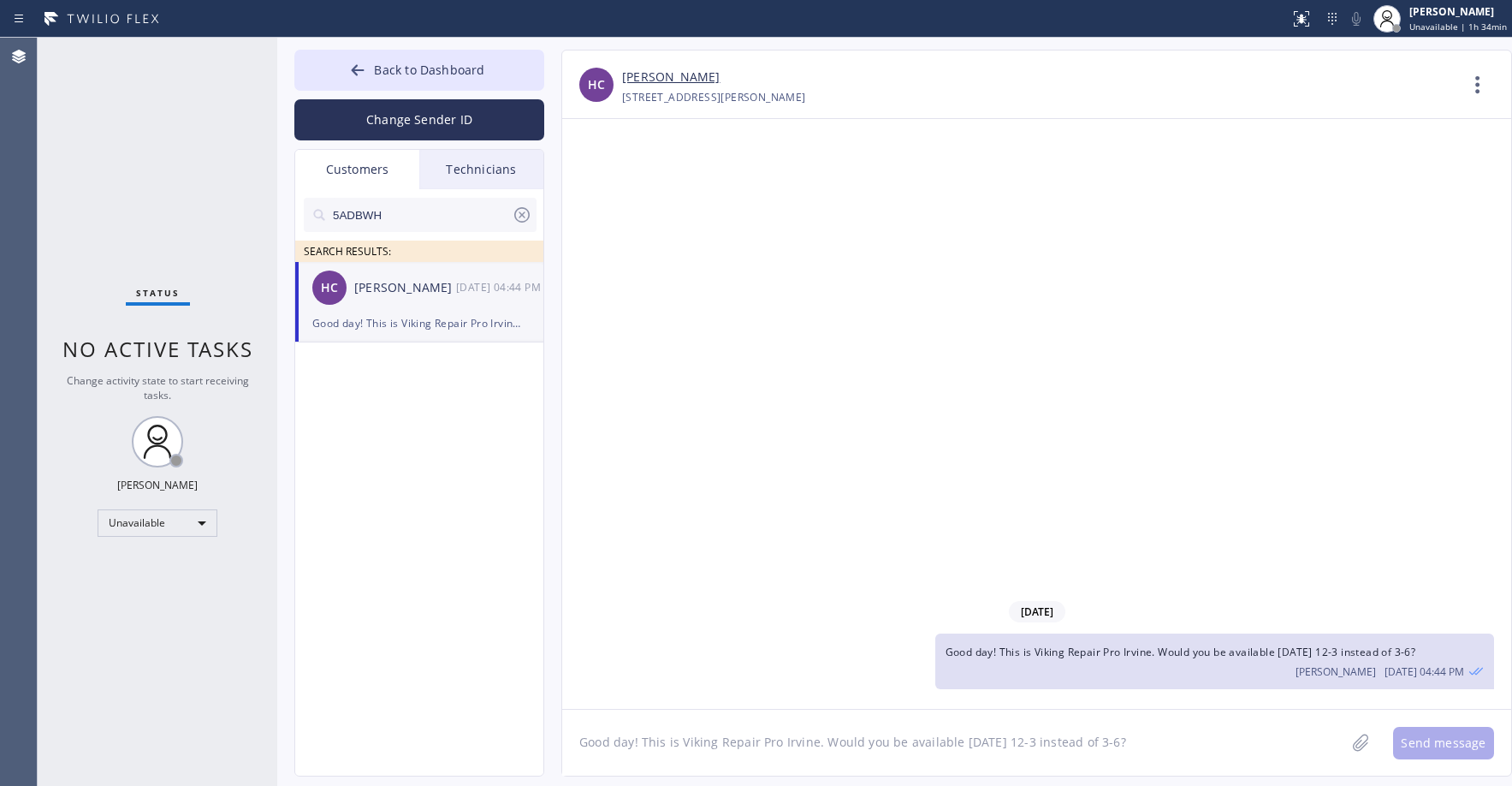
click at [513, 217] on icon at bounding box center [522, 214] width 20 height 20
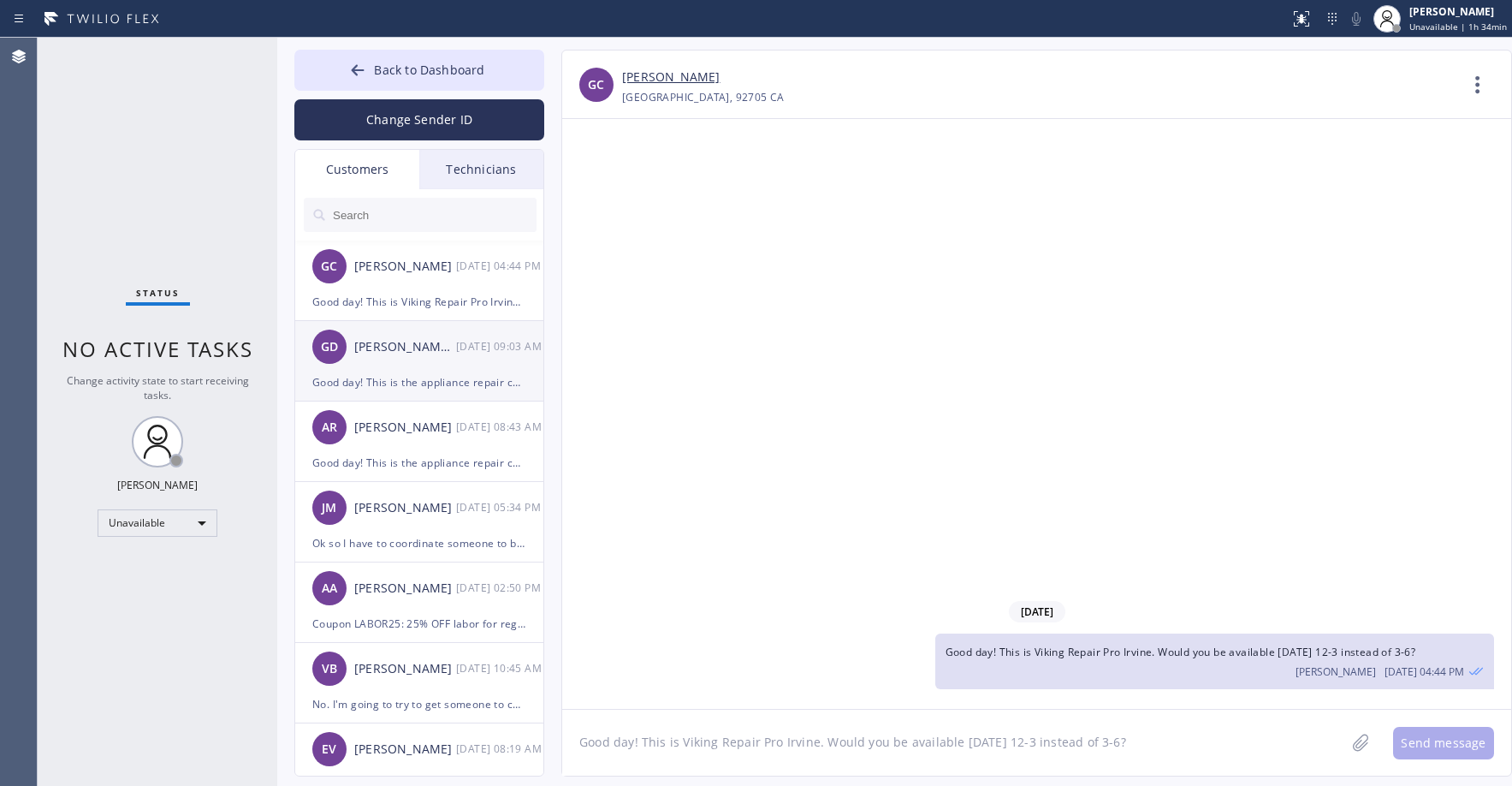
click at [416, 361] on div "[PERSON_NAME] [PERSON_NAME] [DATE] 09:03 AM" at bounding box center [420, 346] width 250 height 51
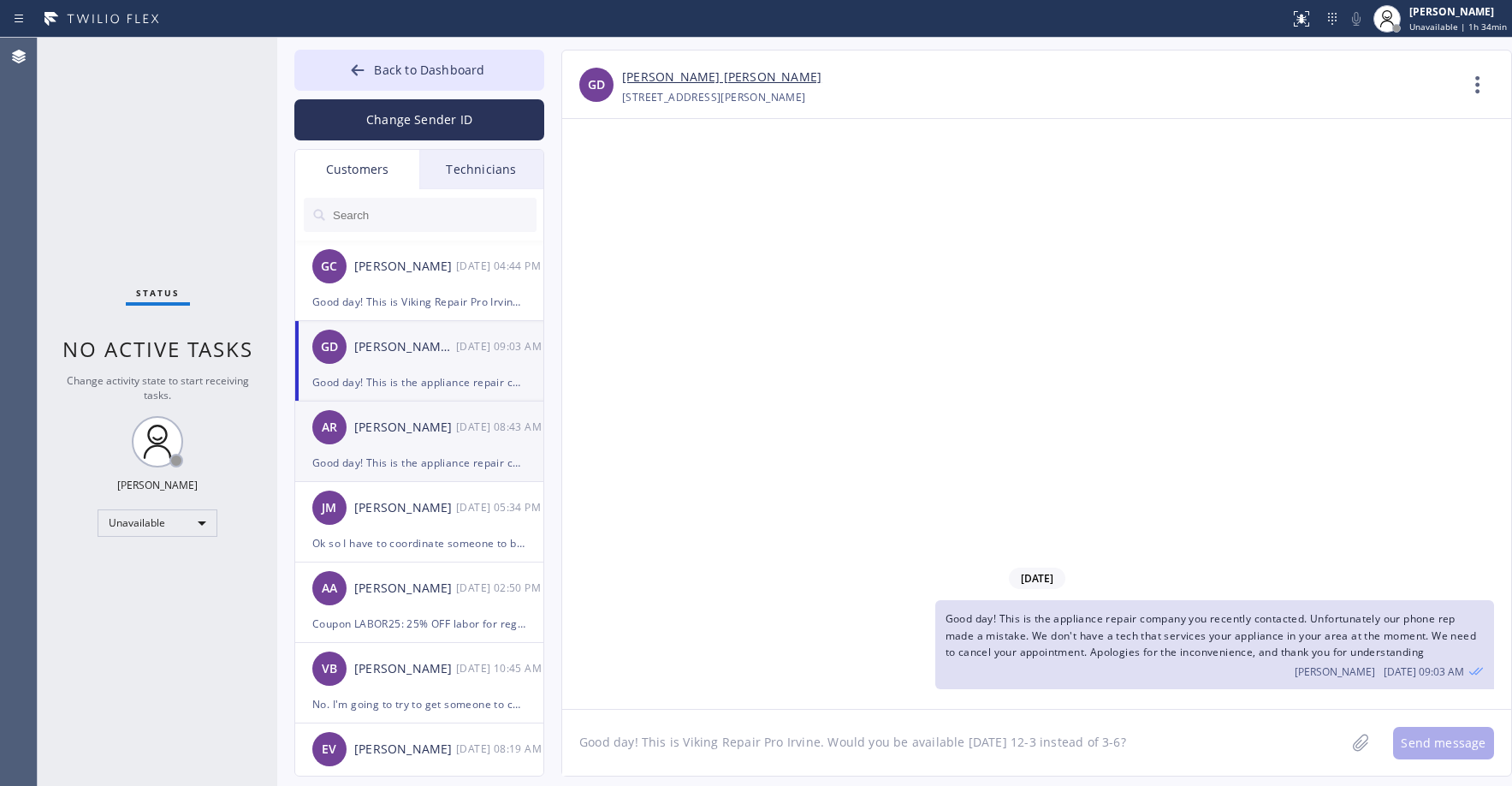
click at [416, 429] on div "[PERSON_NAME]" at bounding box center [404, 428] width 102 height 19
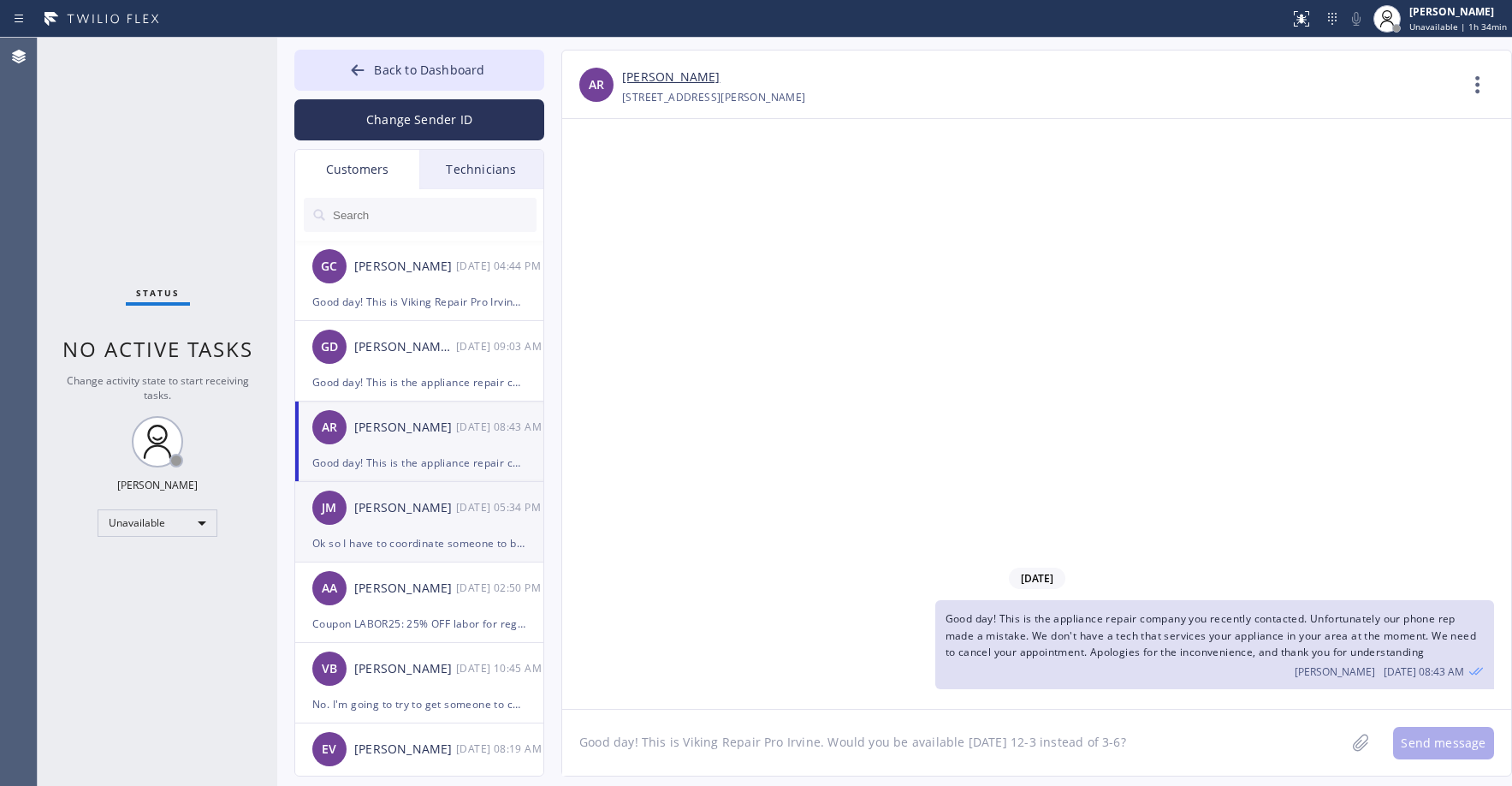
click at [403, 511] on div "[PERSON_NAME]" at bounding box center [404, 508] width 102 height 19
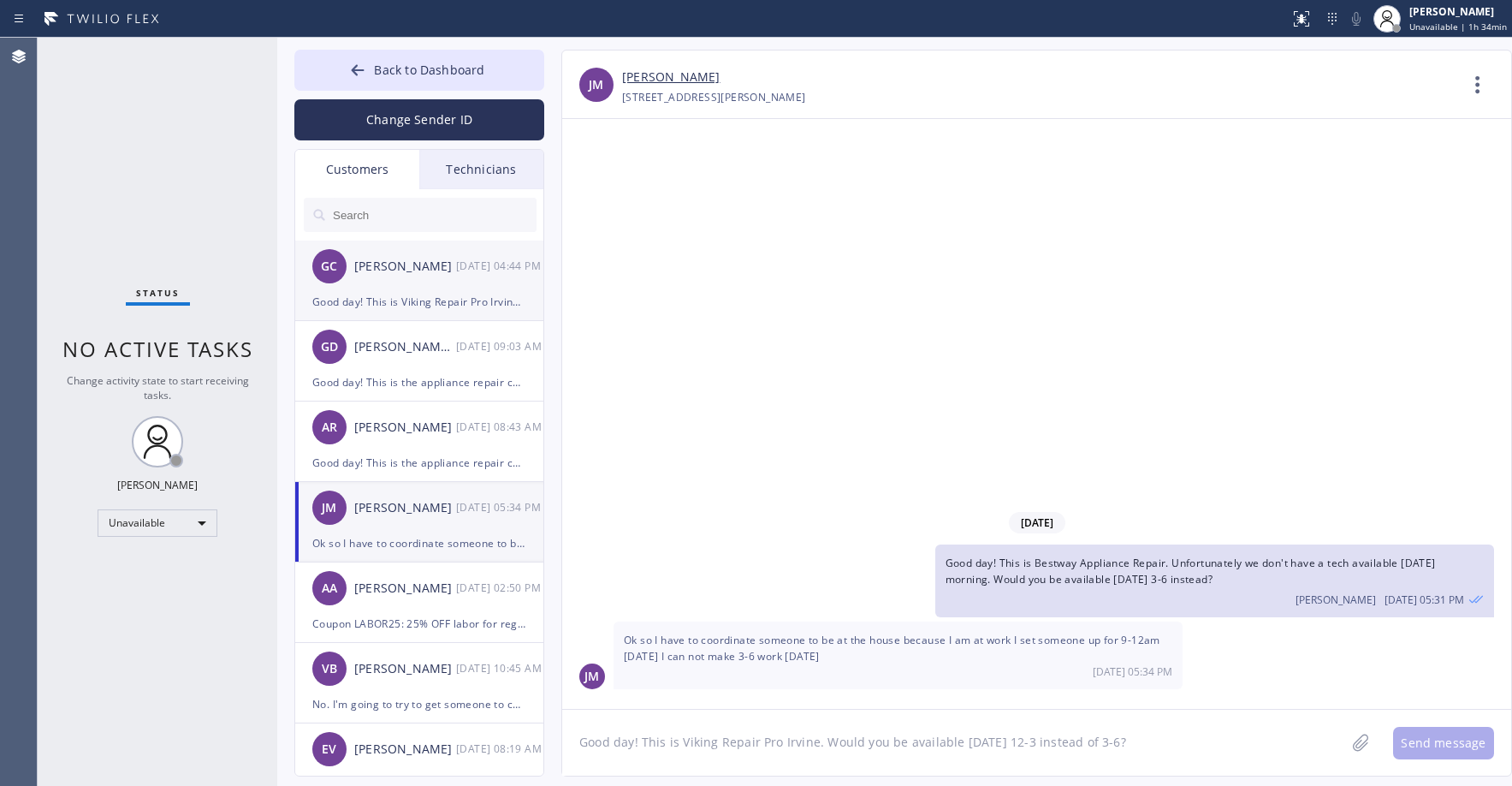
click at [405, 306] on div "Good day! This is Viking Repair Pro Irvine. Would you be available [DATE] 12-3 …" at bounding box center [419, 302] width 214 height 19
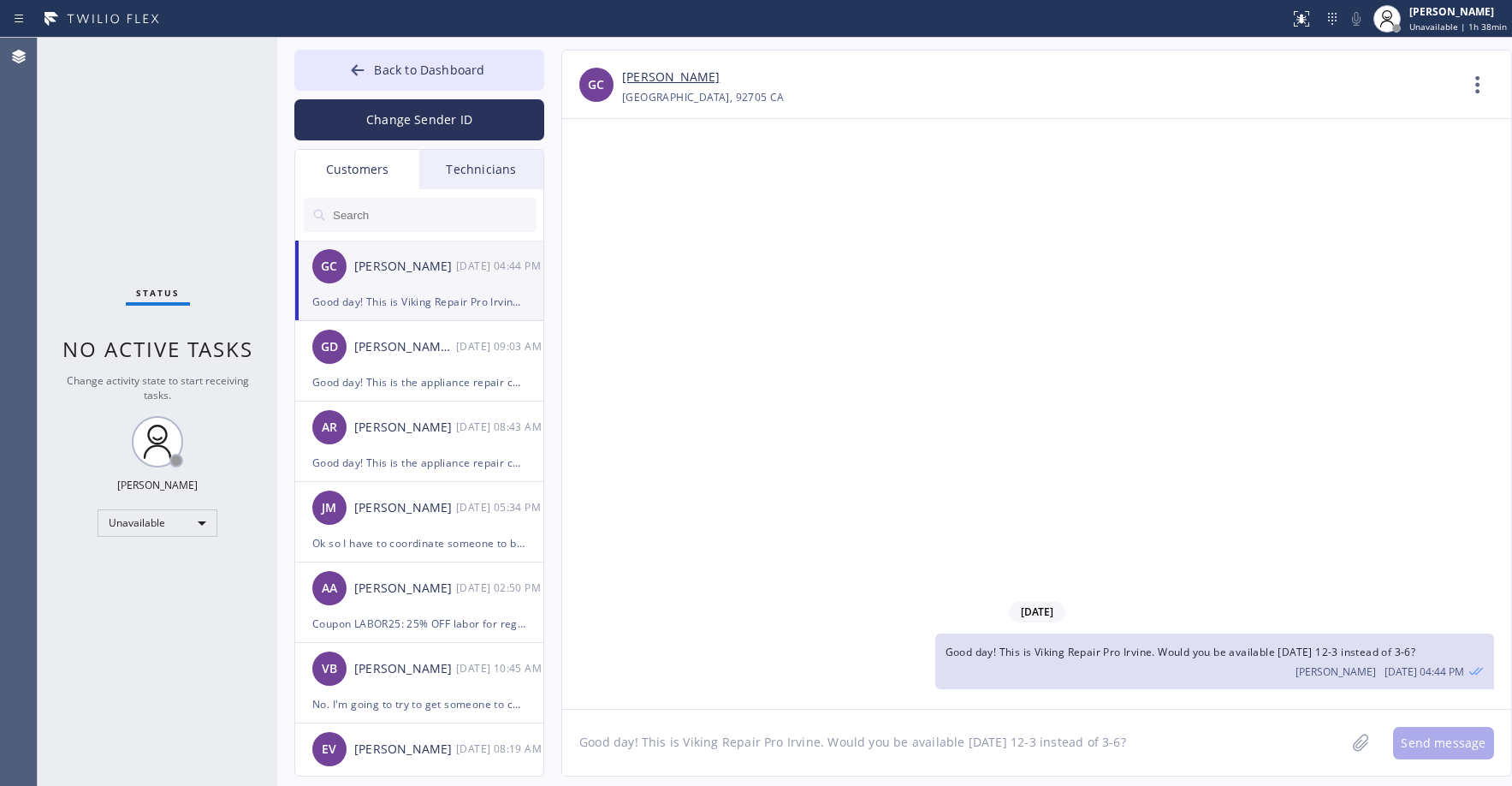
click at [189, 167] on div "Status No active tasks Change activity state to start receiving tasks. [PERSON_…" at bounding box center [157, 411] width 240 height 748
drag, startPoint x: 212, startPoint y: 229, endPoint x: 130, endPoint y: 461, distance: 246.1
click at [212, 232] on div "Status No active tasks Change activity state to start receiving tasks. [PERSON_…" at bounding box center [157, 411] width 240 height 748
click at [193, 214] on div "Status No active tasks Change activity state to start receiving tasks. [PERSON_…" at bounding box center [157, 411] width 240 height 748
click at [395, 50] on button "Back to Dashboard" at bounding box center [419, 70] width 250 height 41
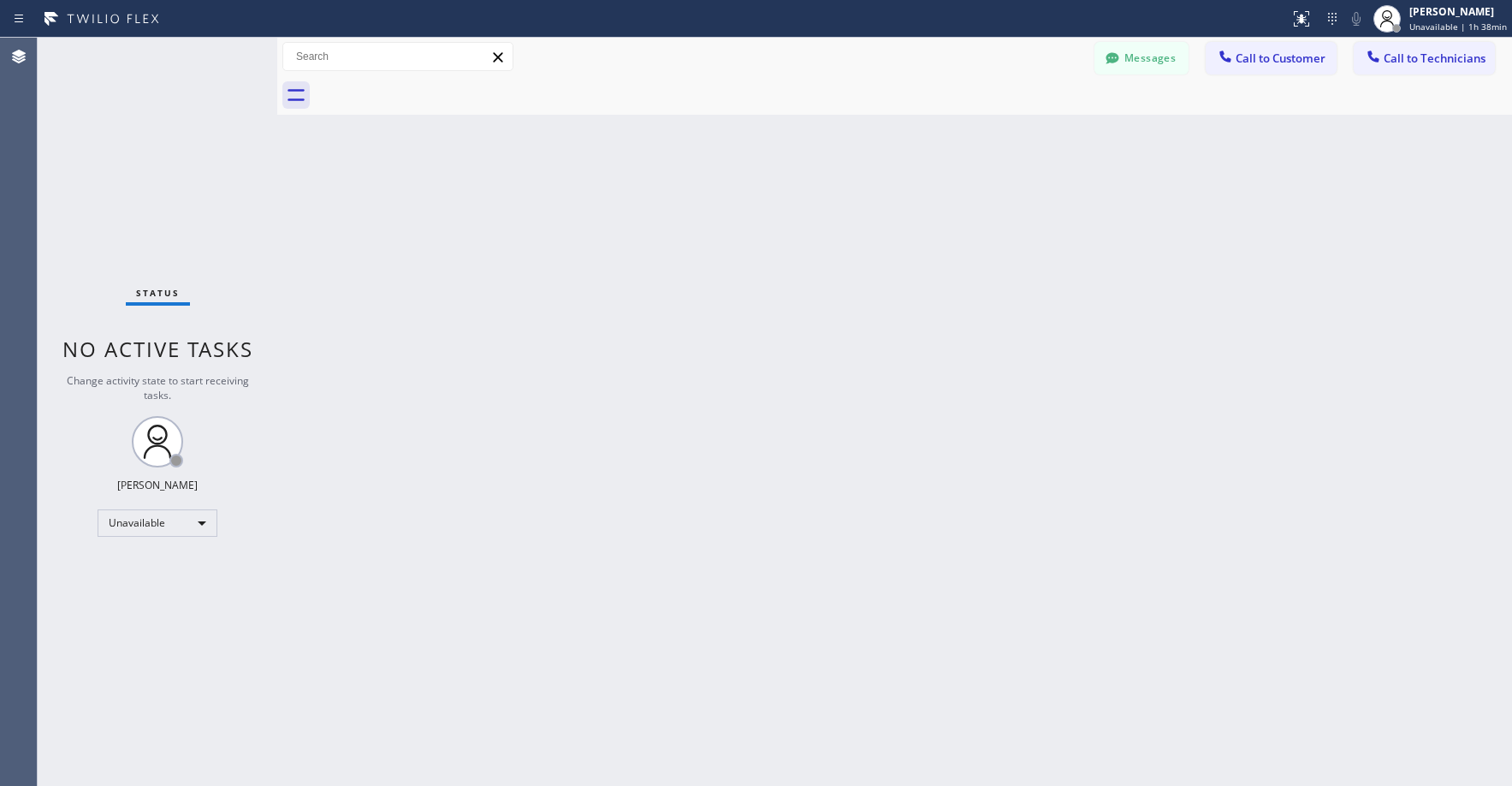
click at [179, 164] on div "Status No active tasks Change activity state to start receiving tasks. [PERSON_…" at bounding box center [157, 411] width 240 height 748
click at [173, 148] on div "Status No active tasks Change activity state to start receiving tasks. [PERSON_…" at bounding box center [157, 411] width 240 height 748
click at [150, 115] on div "Status No active tasks Change activity state to start receiving tasks. [PERSON_…" at bounding box center [157, 411] width 240 height 748
click at [90, 102] on div "Status No active tasks Change activity state to start receiving tasks. [PERSON_…" at bounding box center [157, 411] width 240 height 748
drag, startPoint x: 120, startPoint y: 121, endPoint x: 122, endPoint y: 134, distance: 13.2
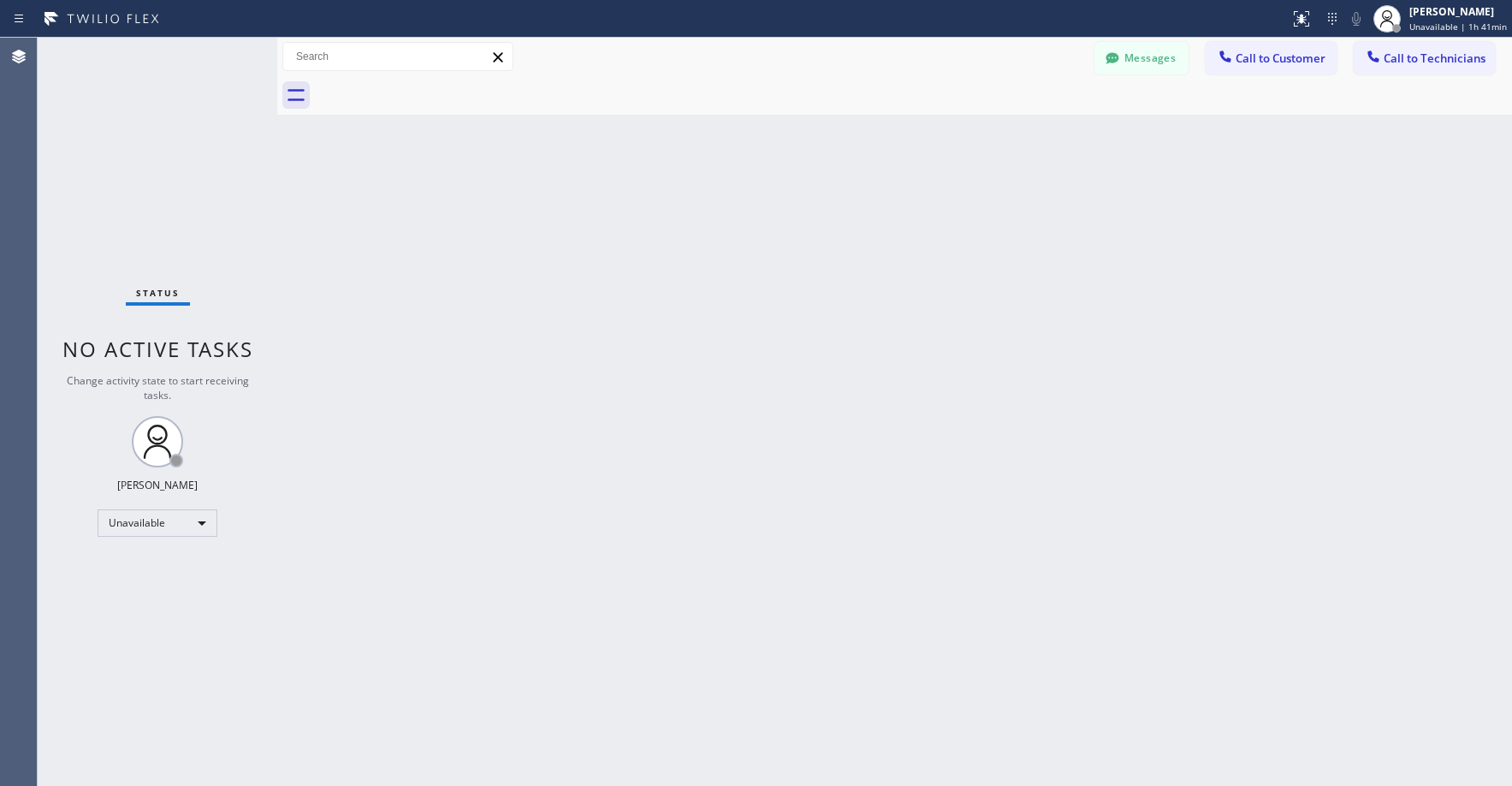
click at [120, 127] on div "Status No active tasks Change activity state to start receiving tasks. [PERSON_…" at bounding box center [157, 411] width 240 height 748
click at [126, 531] on div "Unavailable" at bounding box center [158, 523] width 120 height 27
click at [139, 554] on li "Offline" at bounding box center [156, 546] width 116 height 20
click at [1452, 21] on span "Offline | 0s" at bounding box center [1445, 26] width 48 height 12
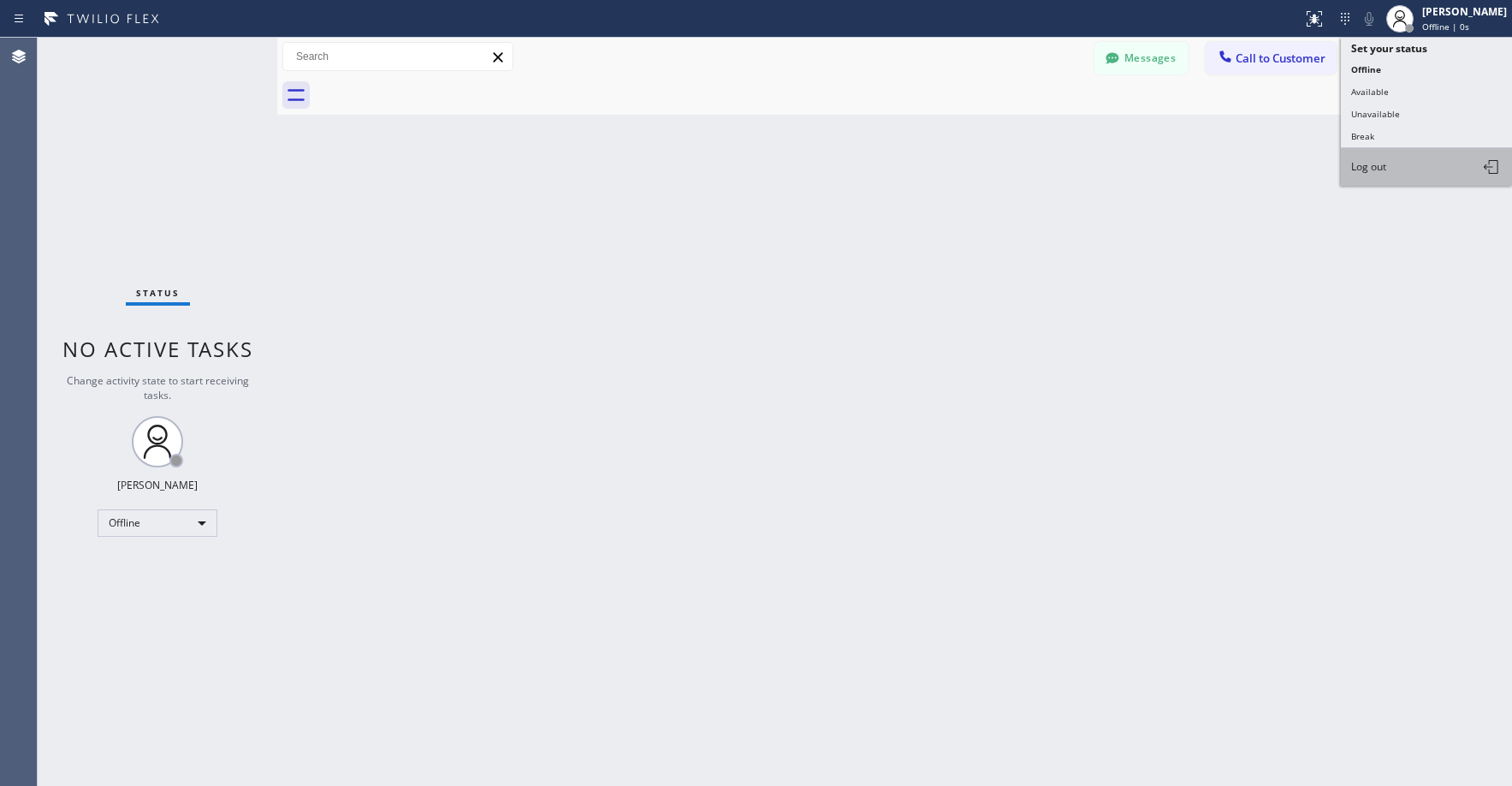
click at [1373, 164] on span "Log out" at bounding box center [1368, 166] width 35 height 15
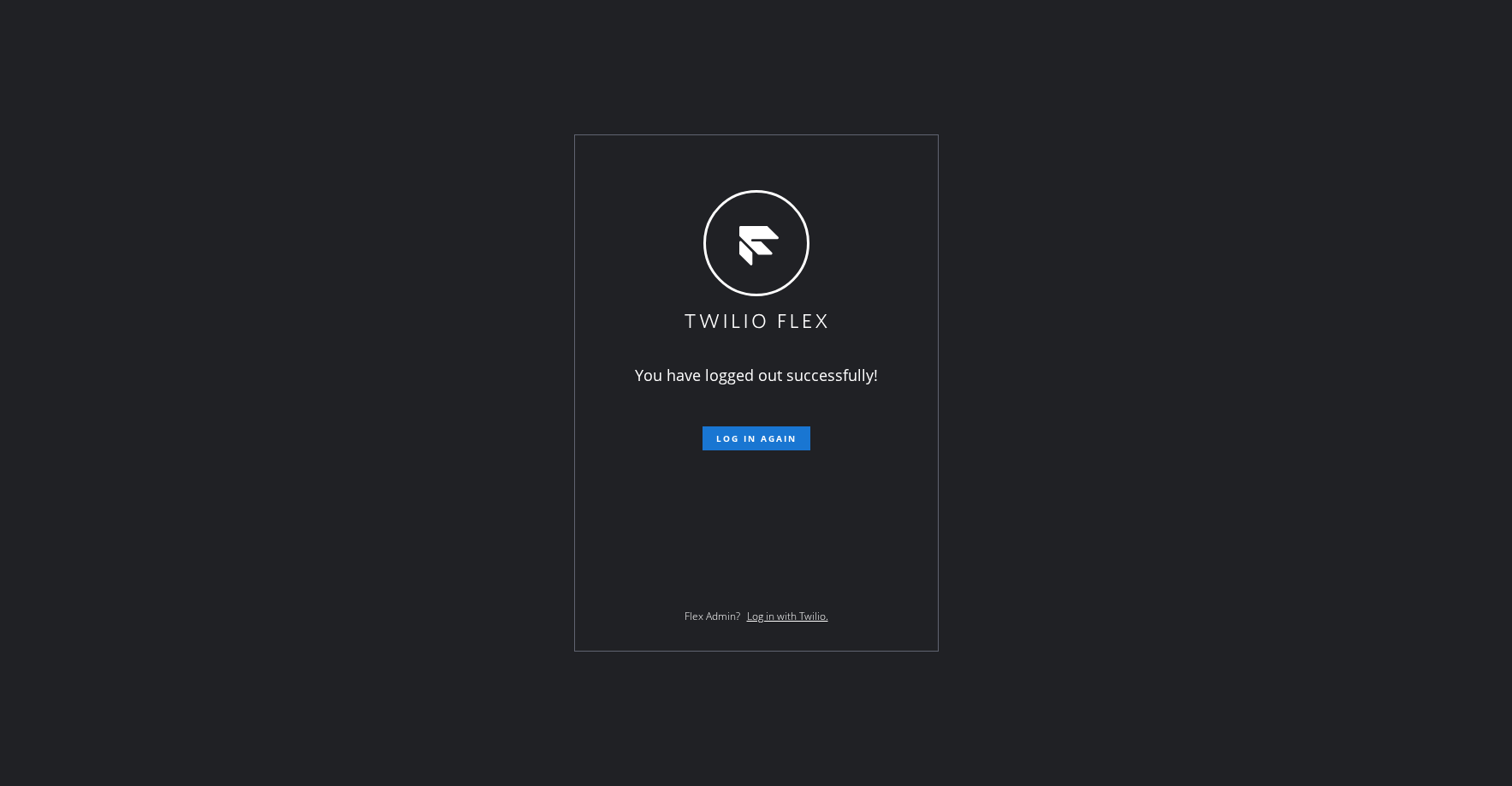
click at [136, 143] on div "You have logged out successfully! Log in again Flex Admin? Log in with Twilio." at bounding box center [756, 393] width 1512 height 786
